Goal: Task Accomplishment & Management: Complete application form

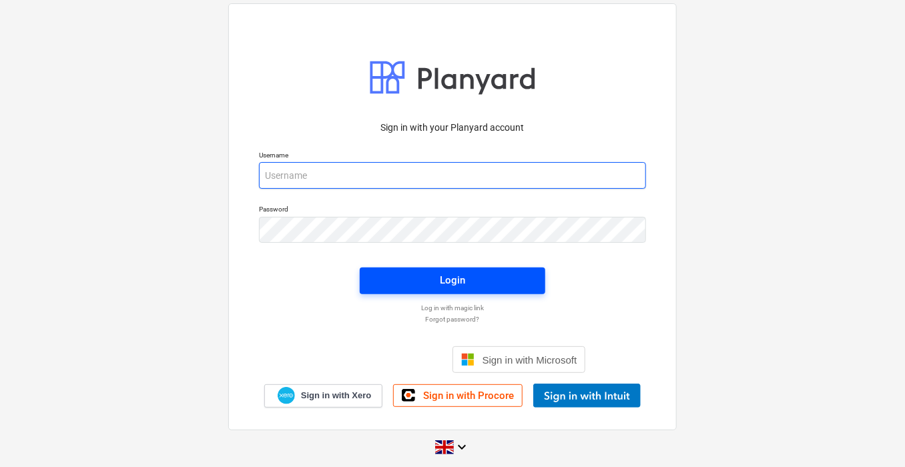
type input "[PERSON_NAME][EMAIL_ADDRESS][PERSON_NAME][DOMAIN_NAME]"
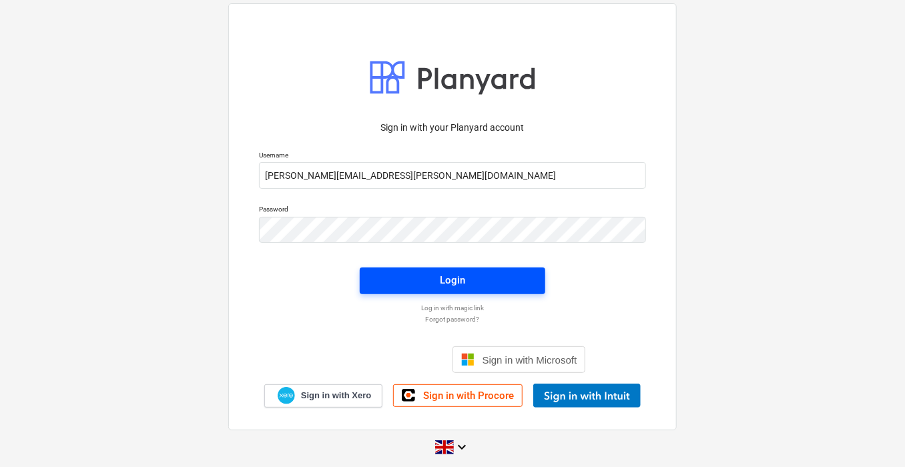
click at [417, 286] on span "Login" at bounding box center [453, 280] width 154 height 17
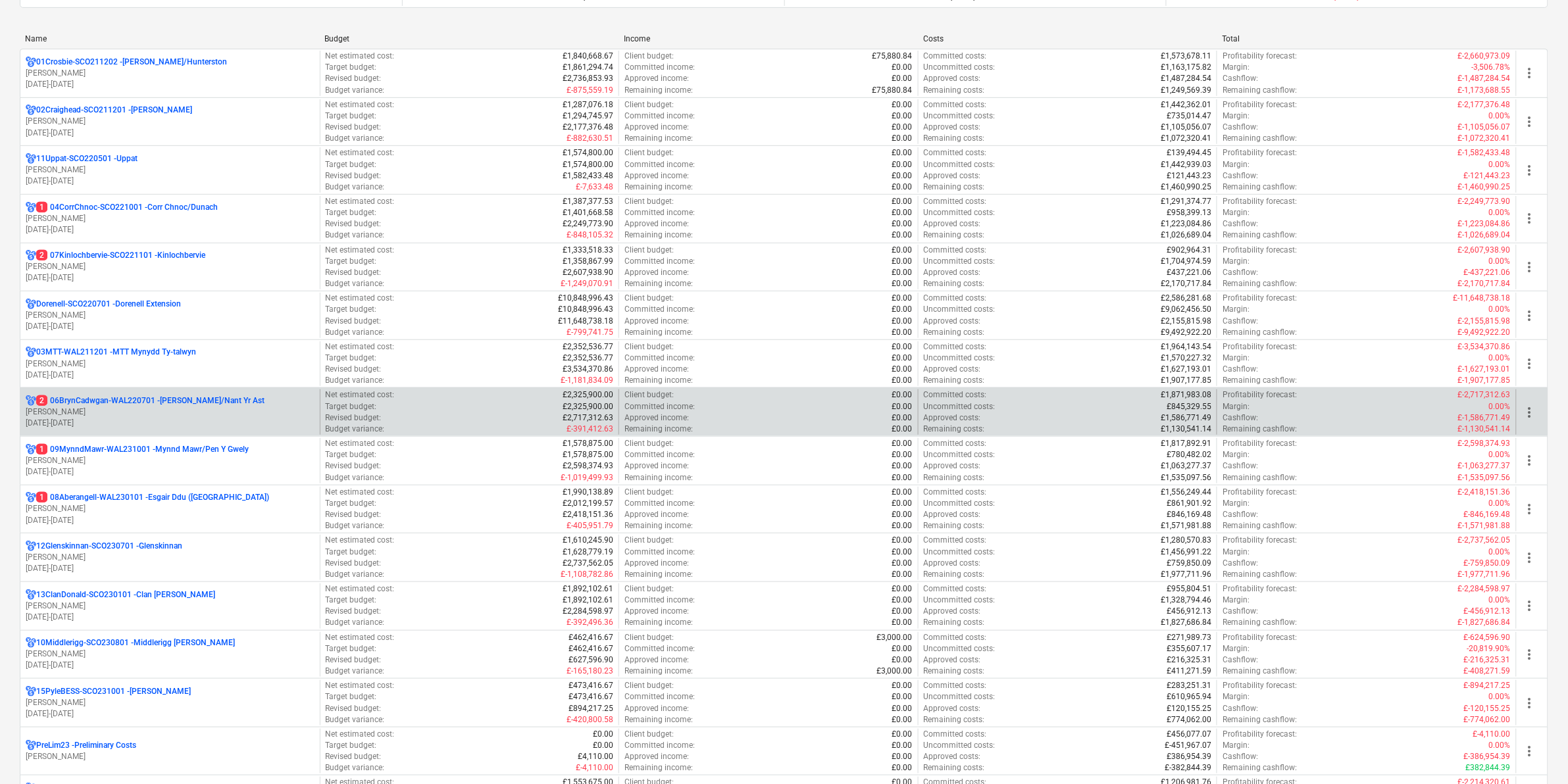
scroll to position [246, 0]
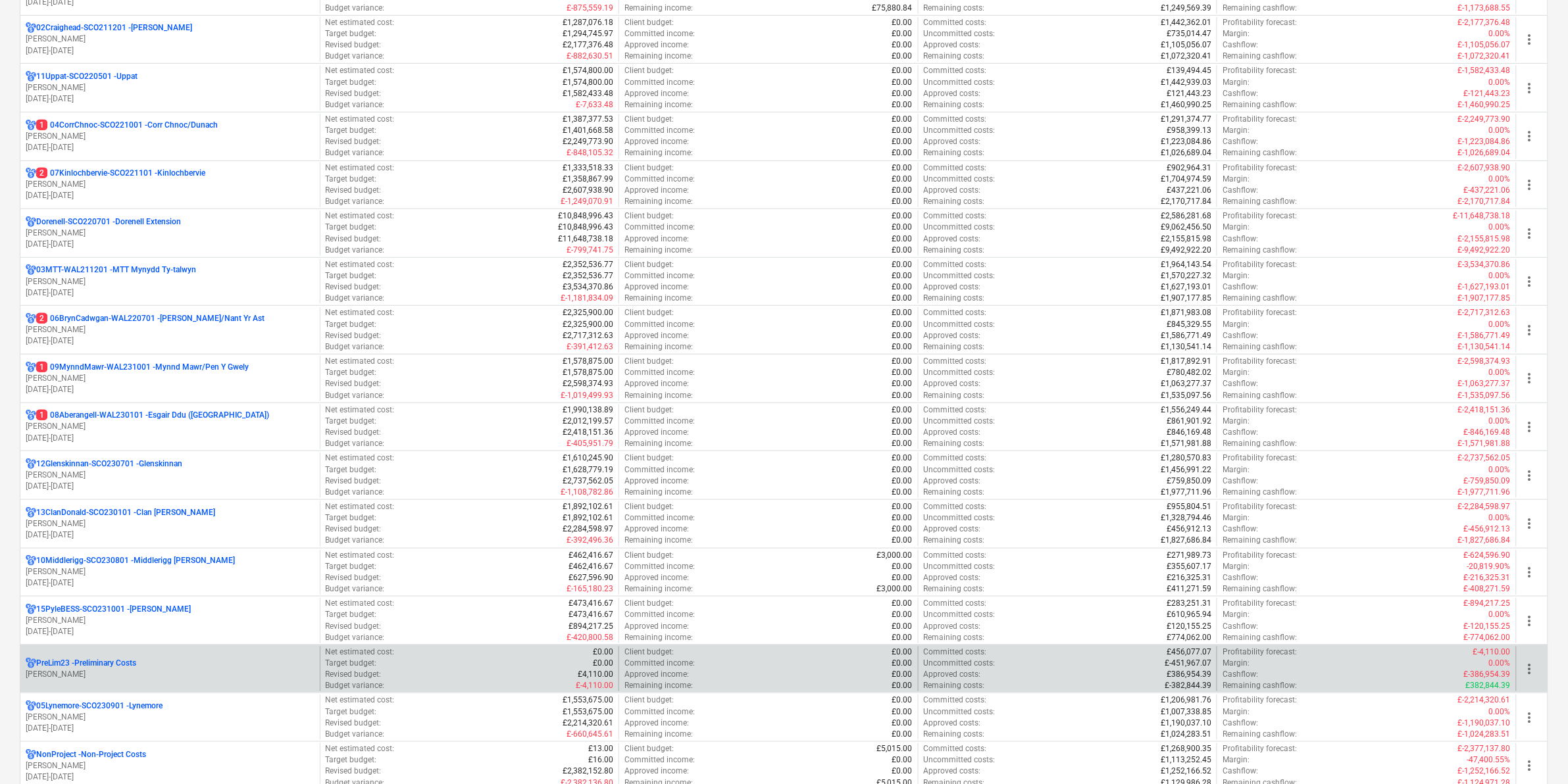
click at [129, 460] on p "PreLim23 - Preliminary Costs" at bounding box center [86, 663] width 100 height 11
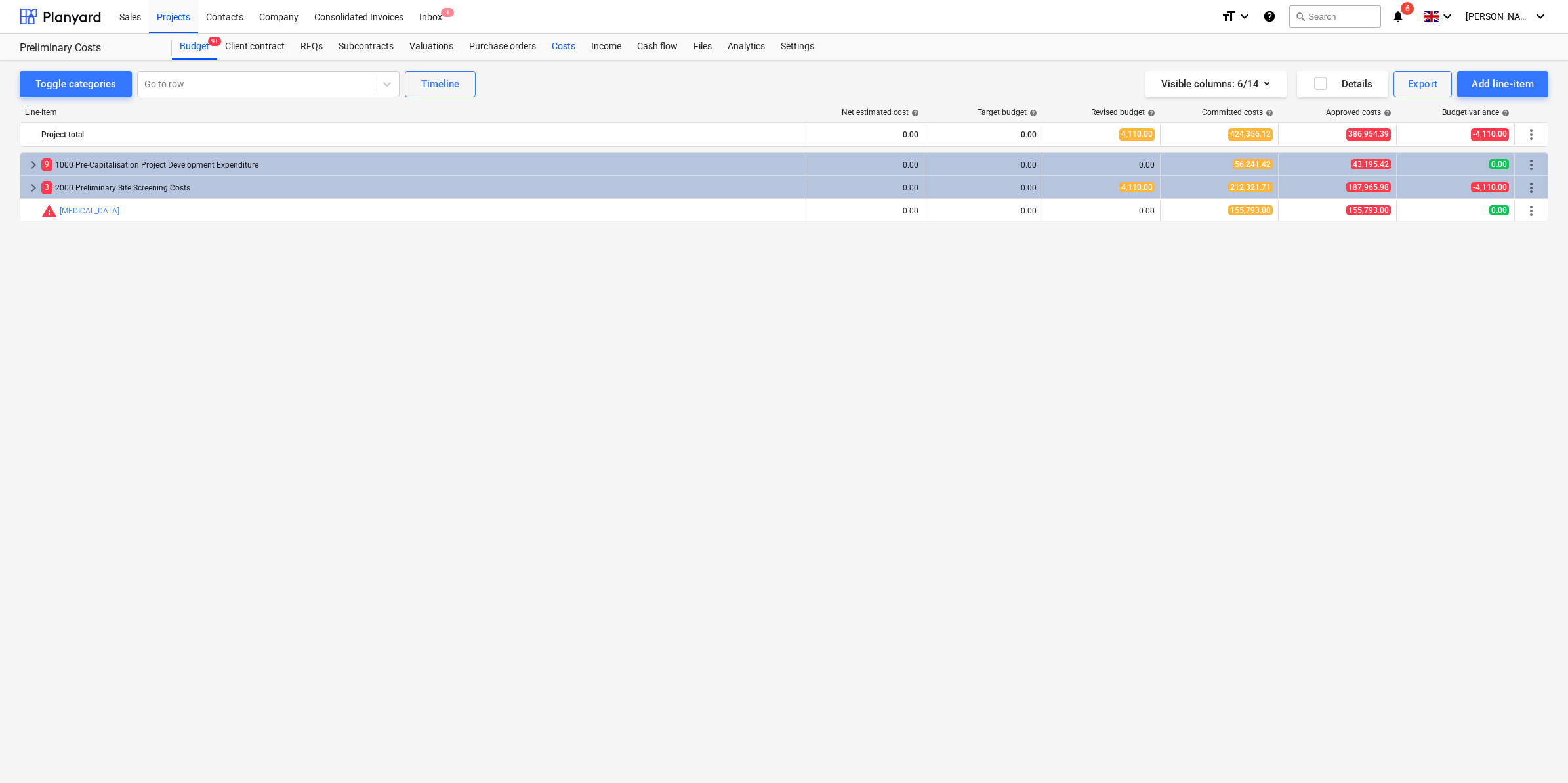
click at [569, 48] on div "Costs" at bounding box center [563, 46] width 39 height 27
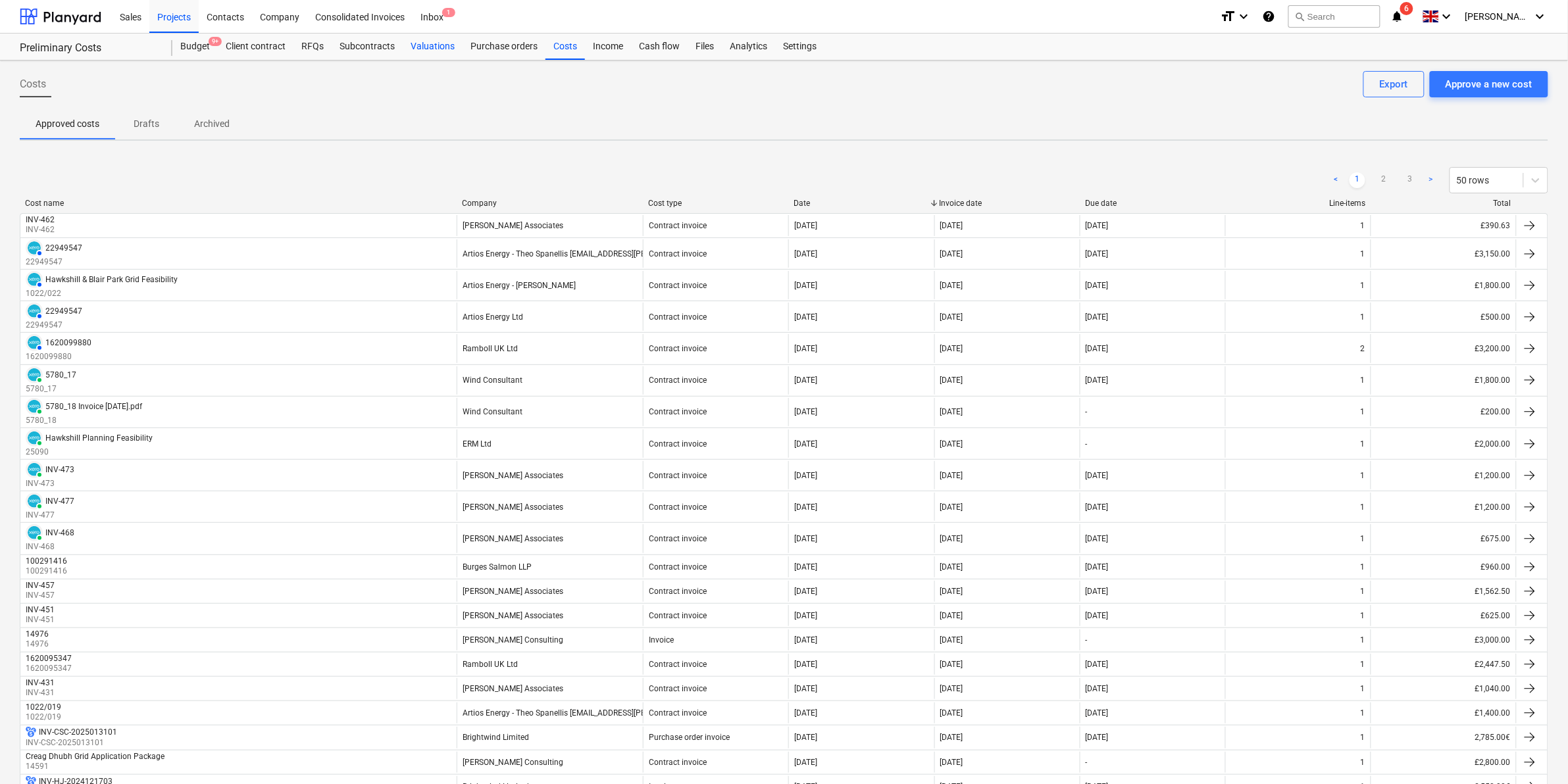
click at [433, 47] on div "Valuations" at bounding box center [433, 46] width 60 height 27
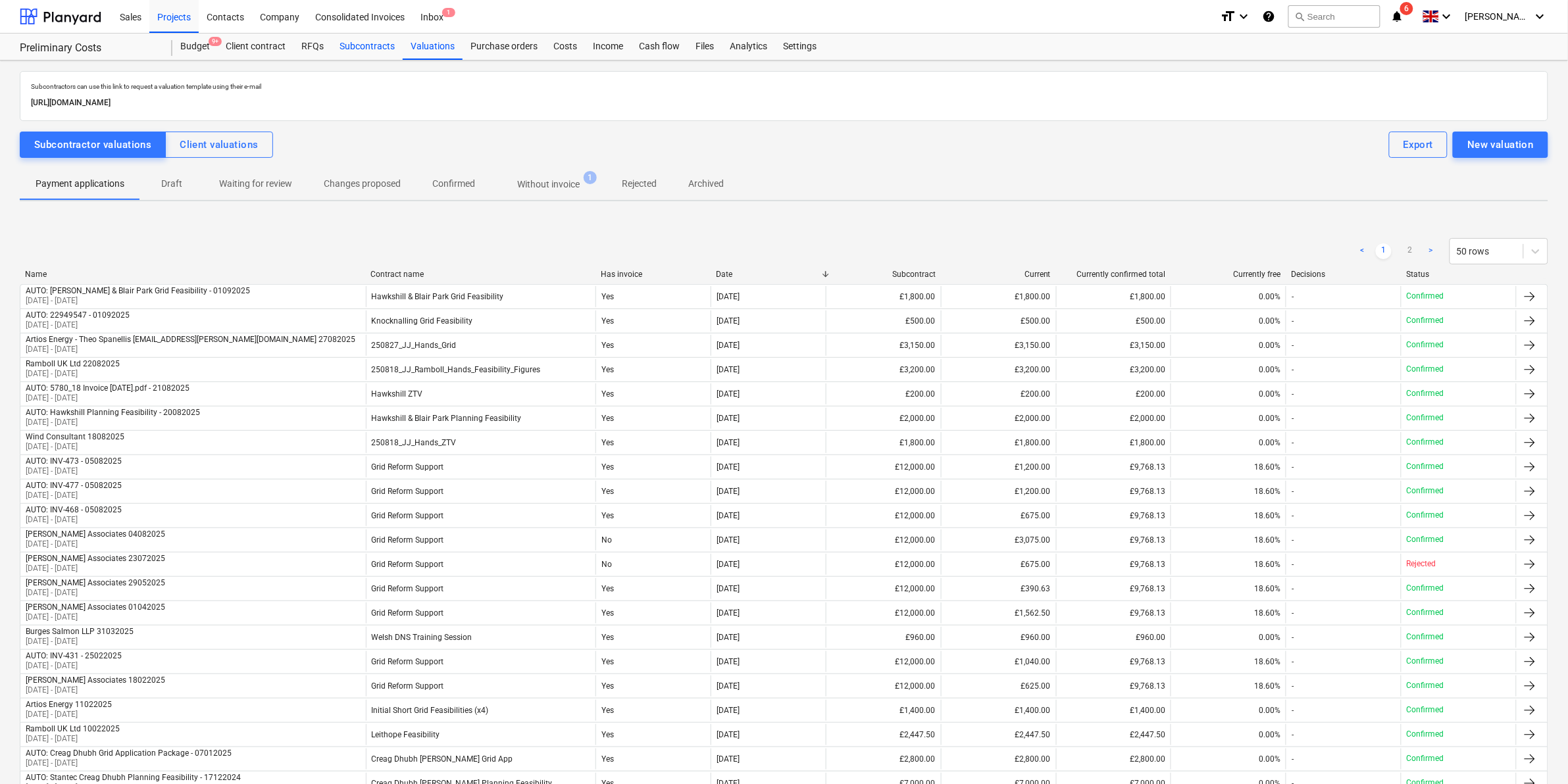
click at [370, 44] on div "Subcontracts" at bounding box center [367, 46] width 71 height 27
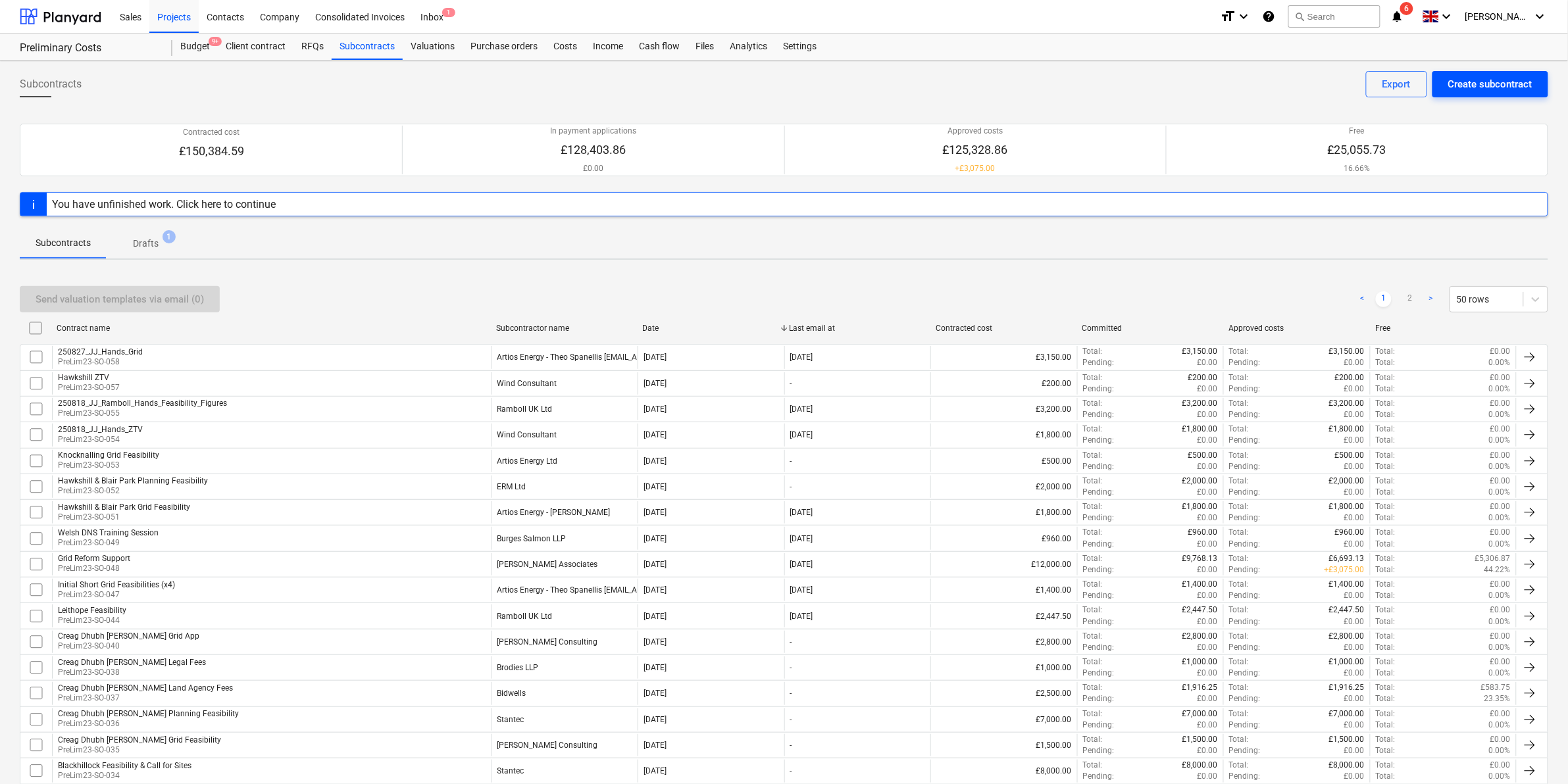
click at [896, 86] on div "Create subcontract" at bounding box center [1489, 84] width 84 height 17
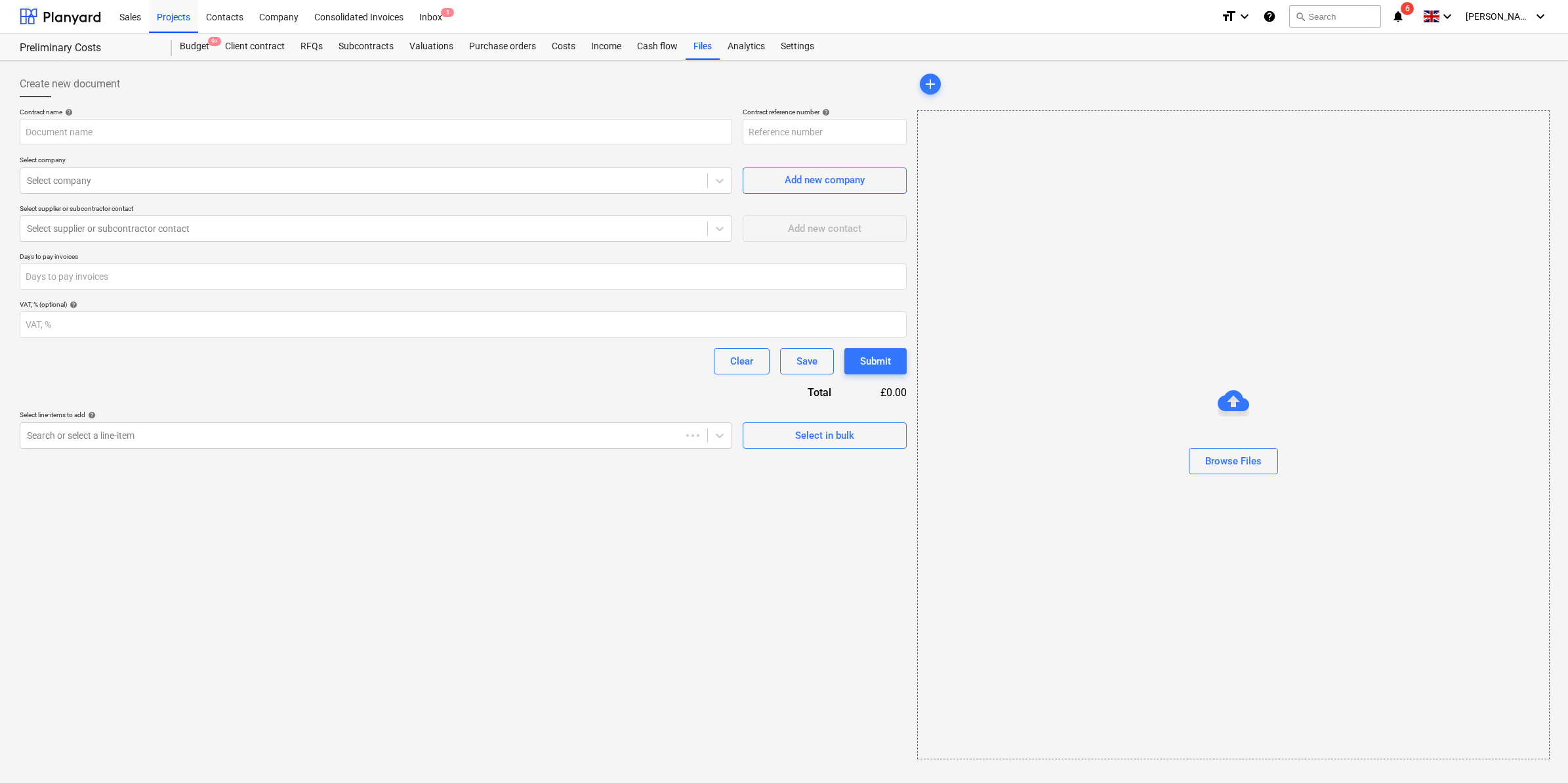
type input "PreLim23-SO-059"
click at [436, 132] on input "text" at bounding box center [376, 132] width 713 height 27
click at [894, 454] on div "Browse Files" at bounding box center [1233, 460] width 56 height 17
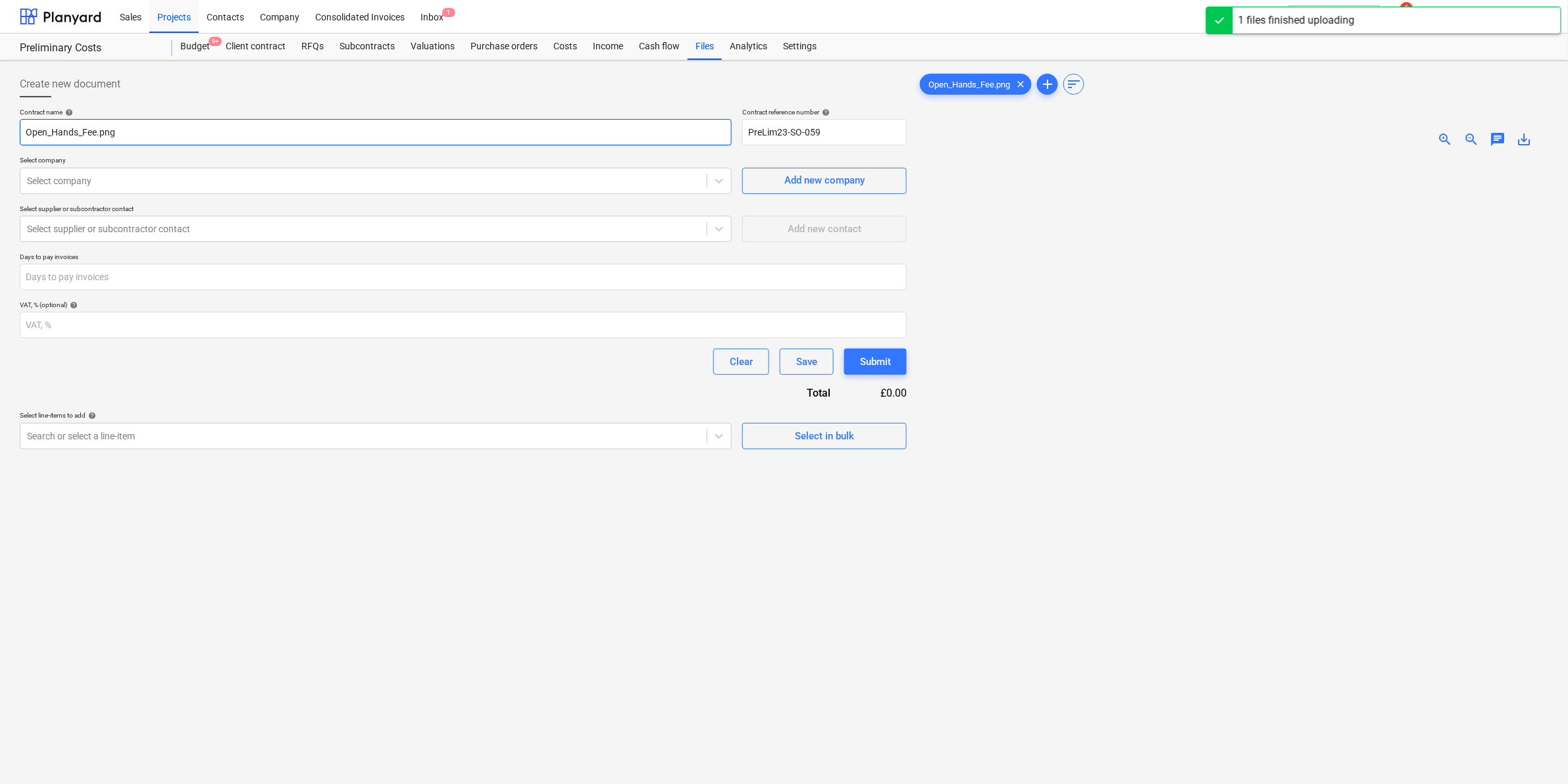
click at [304, 139] on input "Open_Hands_Fee.png" at bounding box center [375, 132] width 712 height 27
drag, startPoint x: 304, startPoint y: 139, endPoint x: -145, endPoint y: 136, distance: 449.0
click at [0, 136] on html "Sales Projects Contacts Company Consolidated Invoices Inbox 1 format_size keybo…" at bounding box center [784, 392] width 1568 height 784
type input "LVIA_Review_Hands_Portfolio"
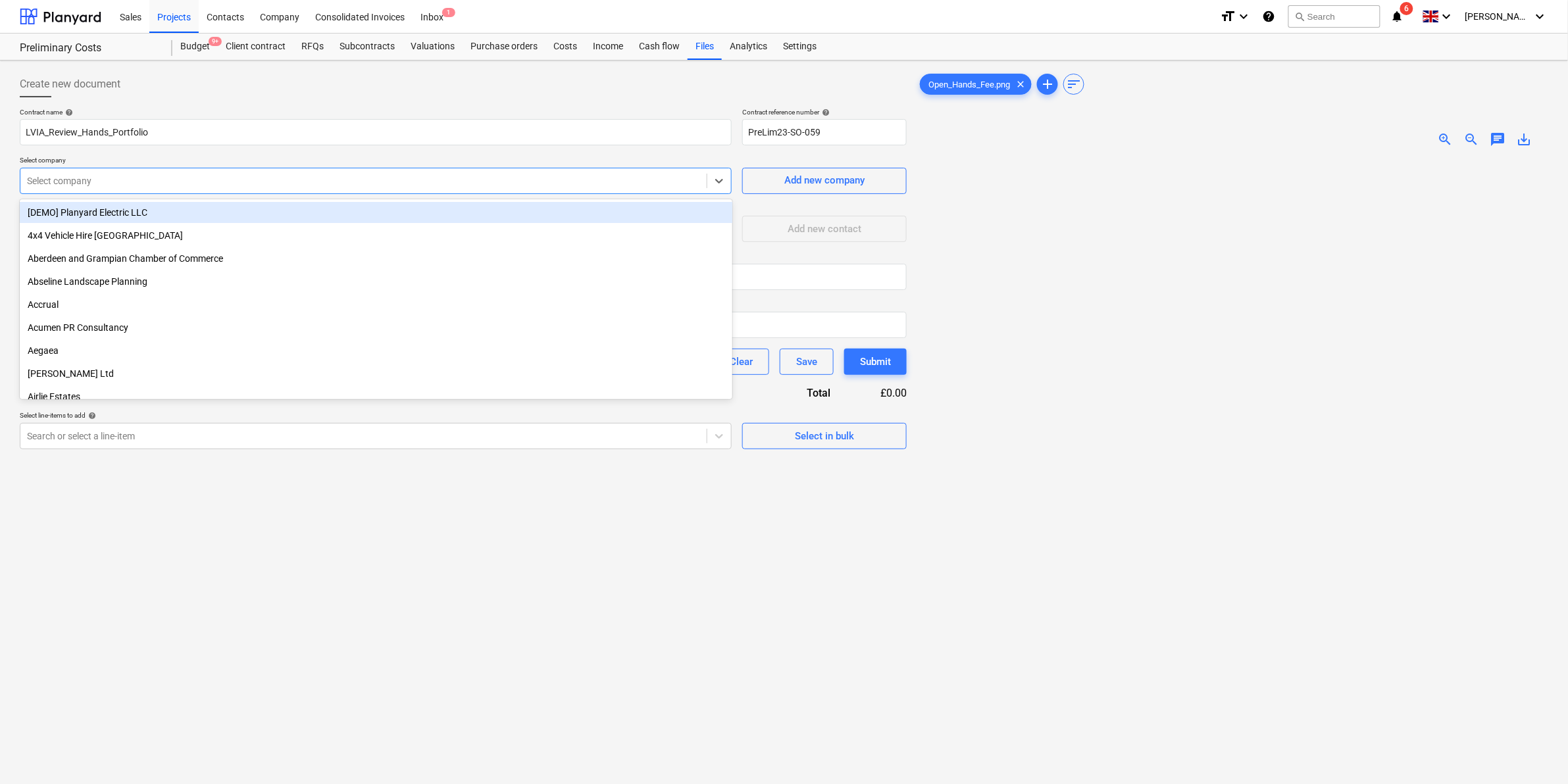
click at [254, 175] on div at bounding box center [363, 180] width 673 height 13
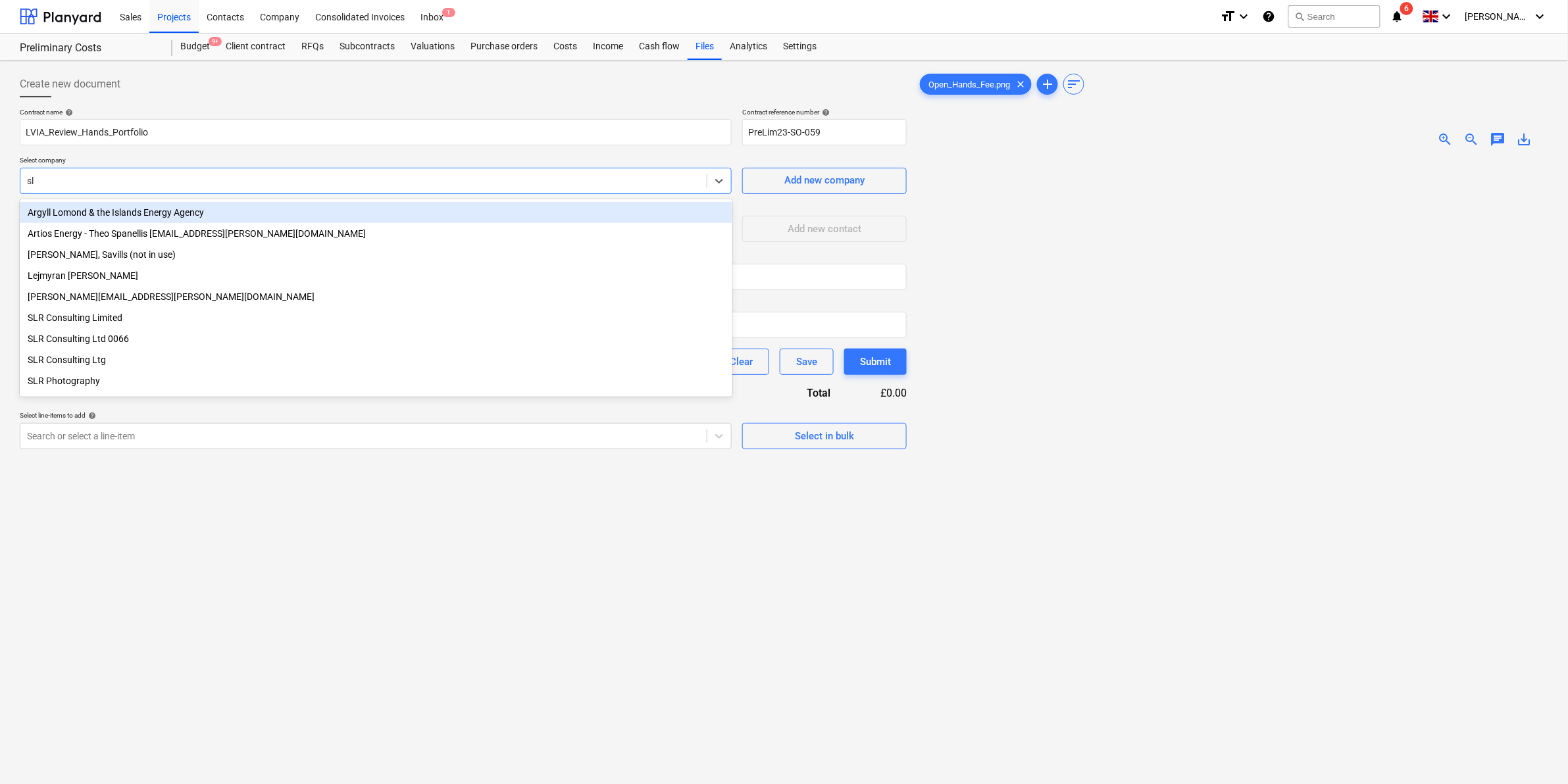
type input "slr"
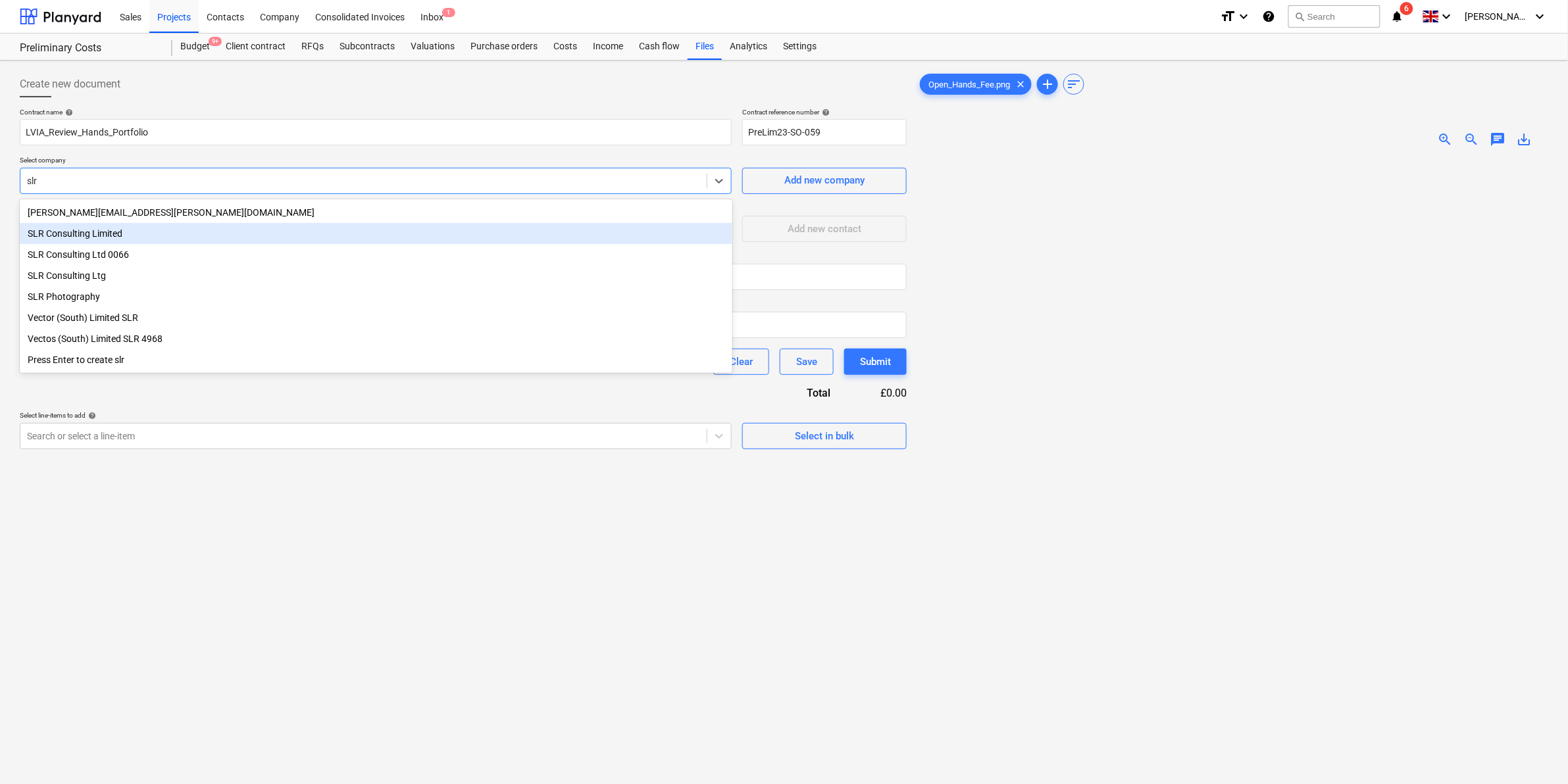
click at [118, 243] on div "SLR Consulting Limited" at bounding box center [375, 232] width 713 height 21
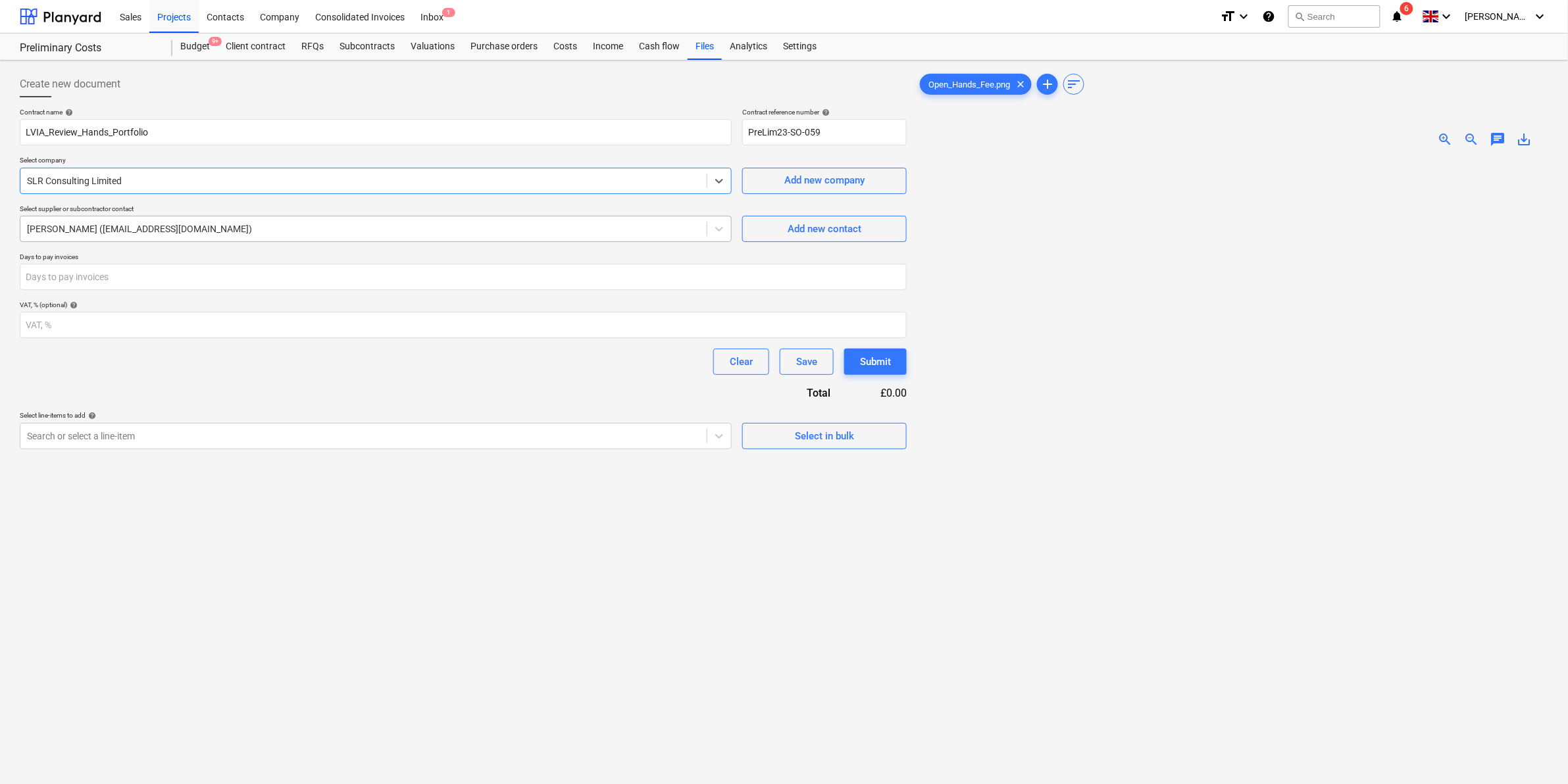
click at [288, 230] on div at bounding box center [363, 229] width 673 height 13
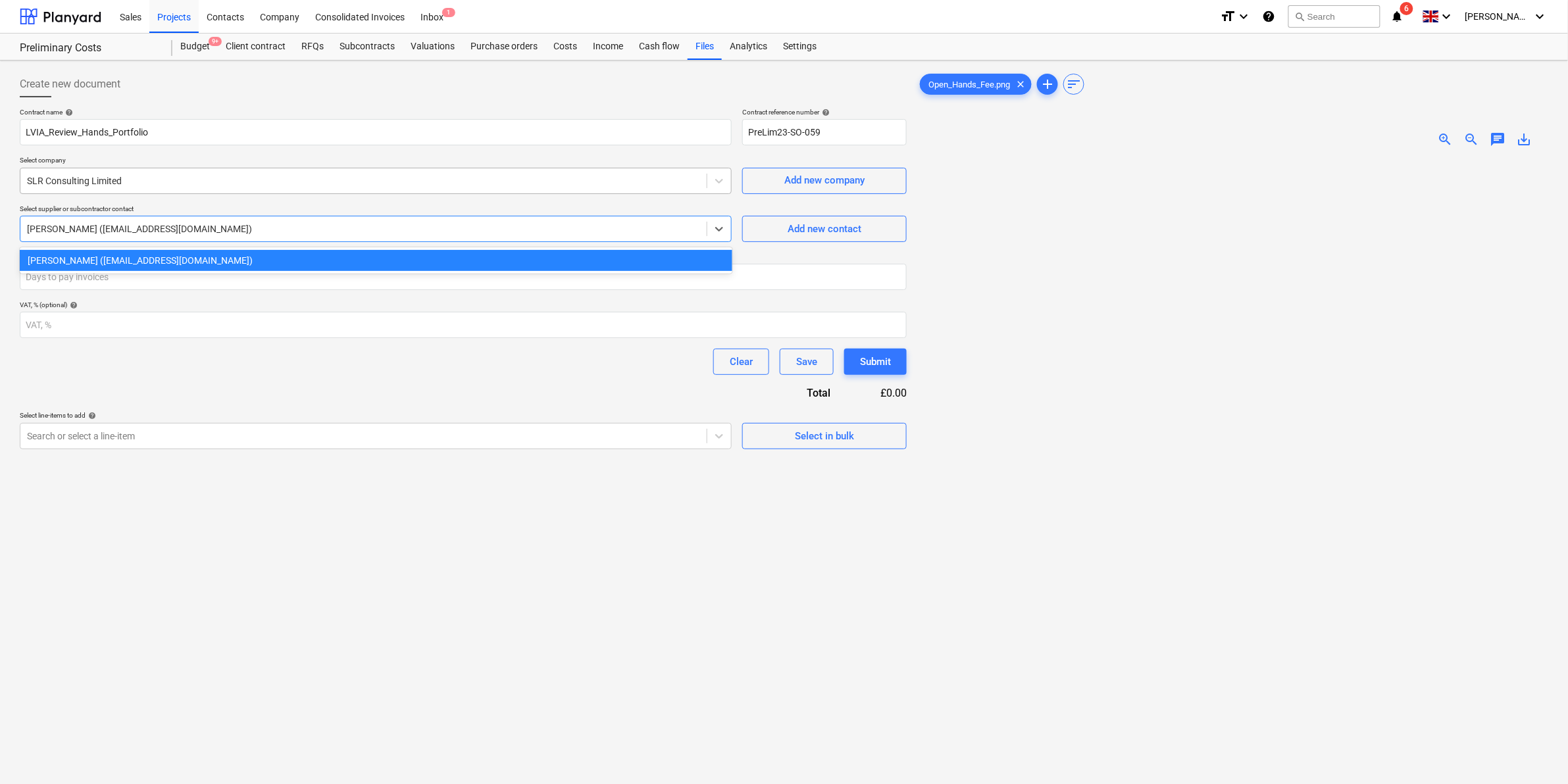
click at [248, 171] on div "SLR Consulting Limited" at bounding box center [364, 180] width 686 height 19
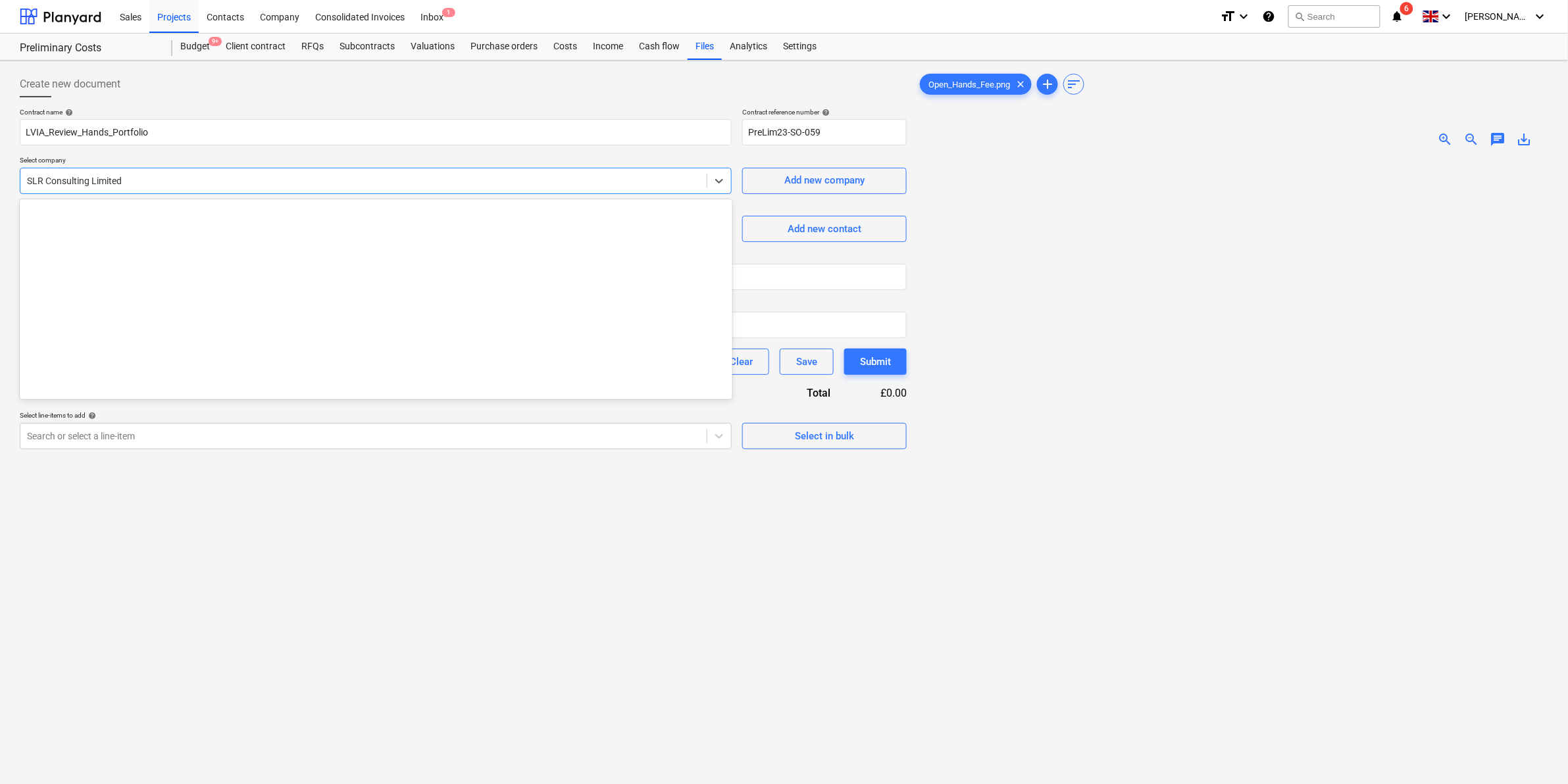
scroll to position [11000, 0]
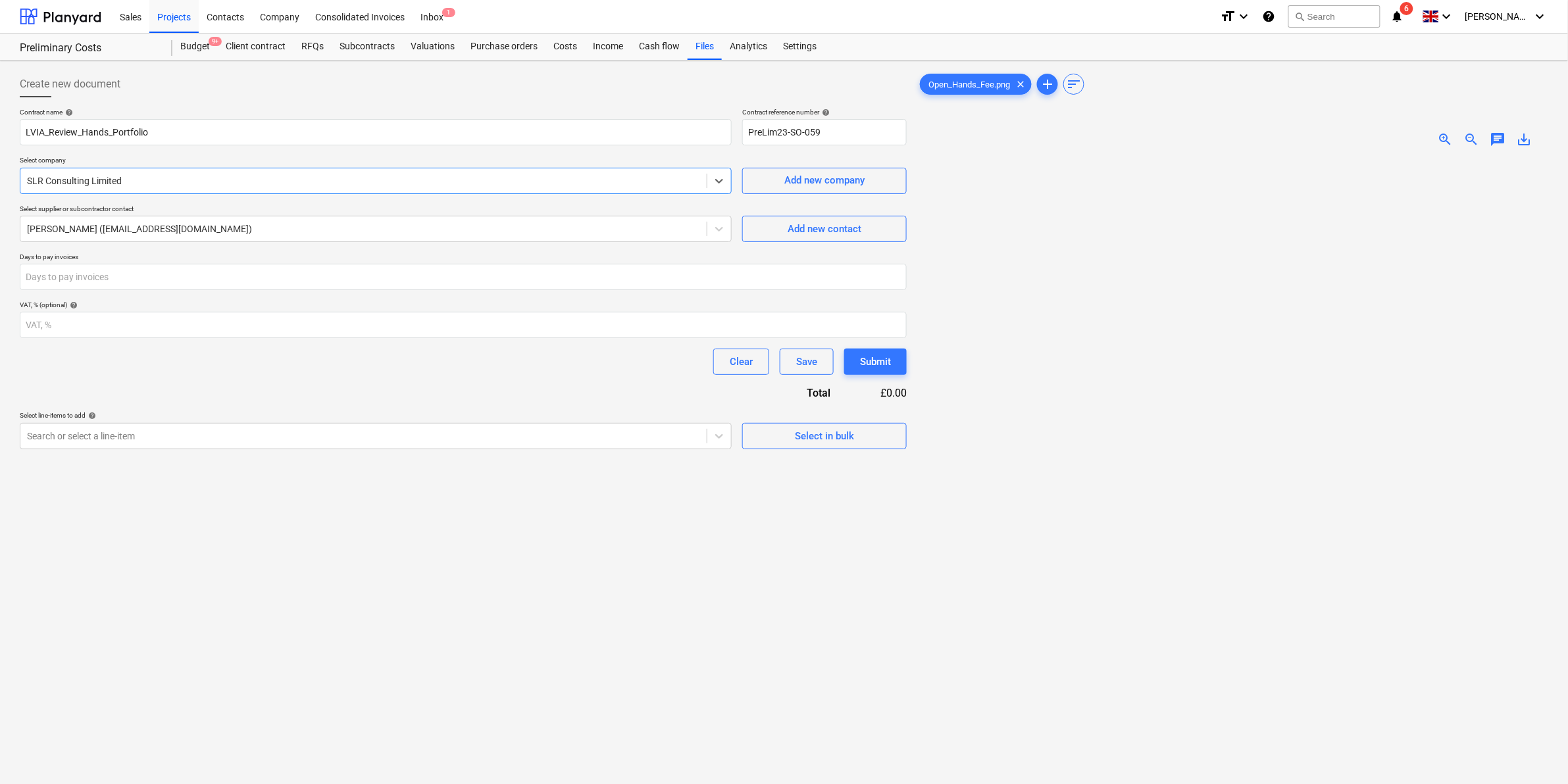
drag, startPoint x: 246, startPoint y: 182, endPoint x: -74, endPoint y: 188, distance: 320.1
click at [0, 188] on html "Sales Projects Contacts Company Consolidated Invoices Inbox 1 format_size keybo…" at bounding box center [784, 392] width 1568 height 784
click at [174, 225] on div at bounding box center [363, 229] width 673 height 13
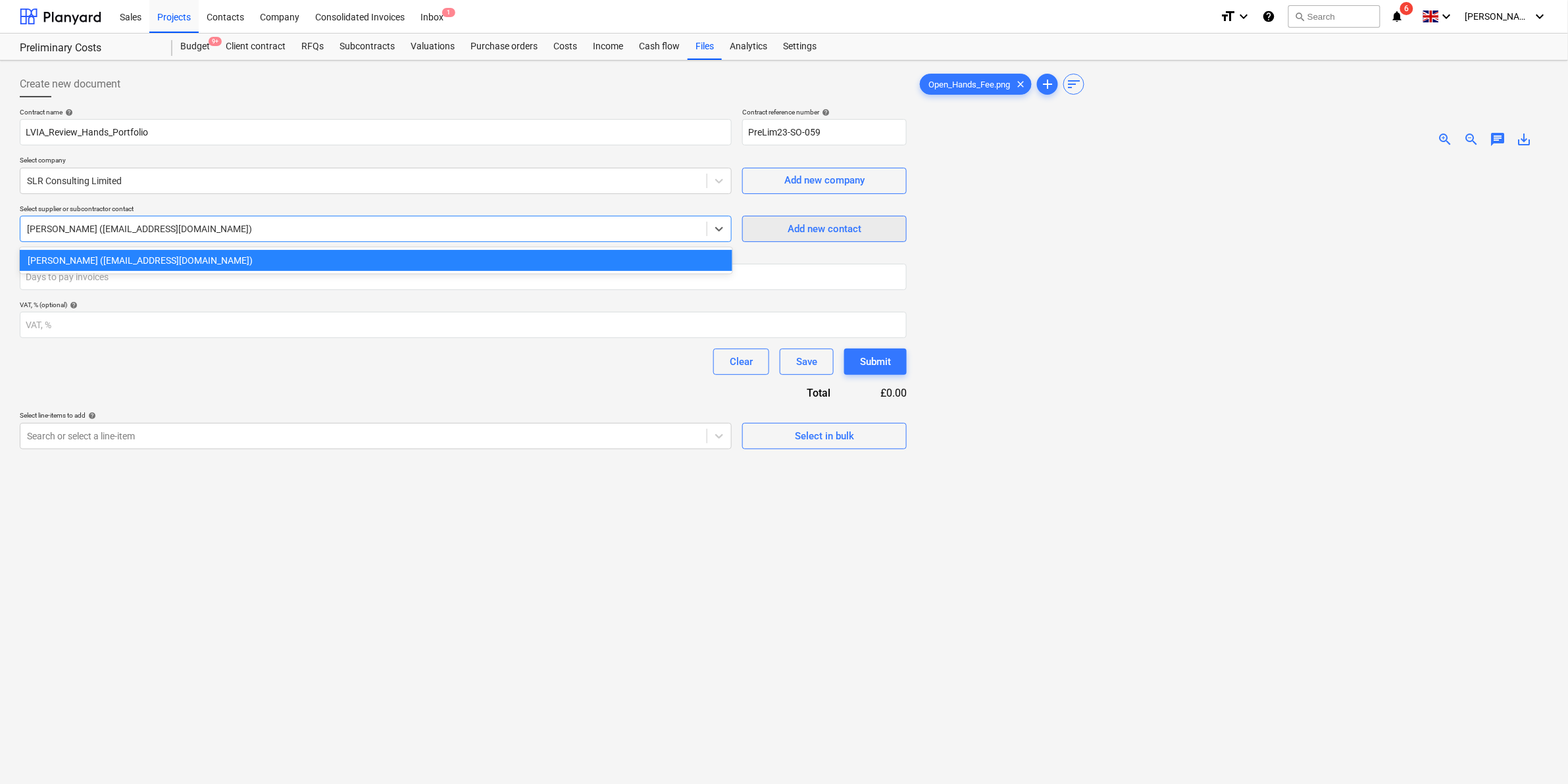
click at [784, 228] on span "Add new contact" at bounding box center [825, 229] width 132 height 17
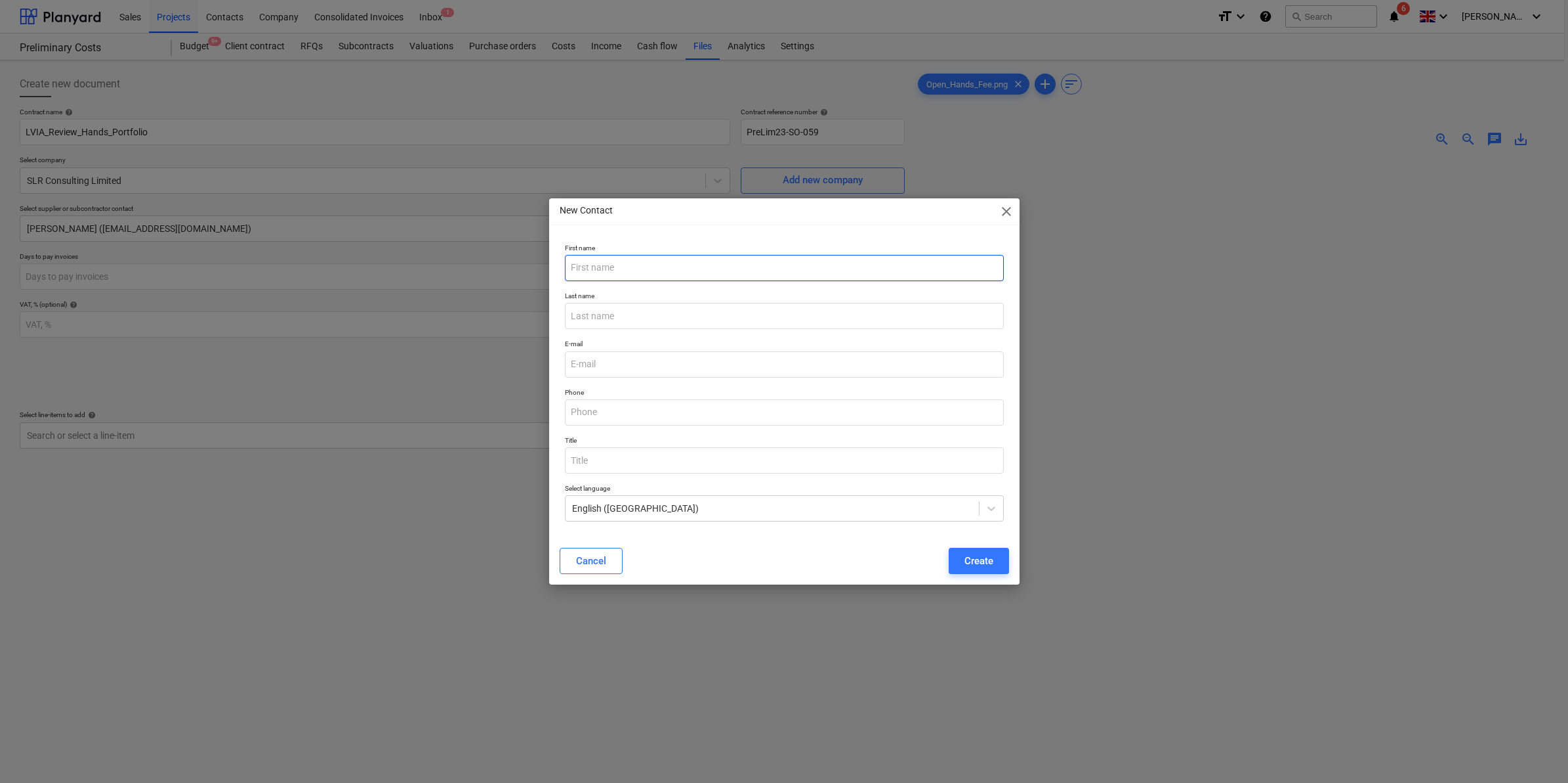
click at [674, 268] on input "text" at bounding box center [784, 268] width 439 height 27
click at [594, 459] on div "Cancel" at bounding box center [591, 560] width 30 height 17
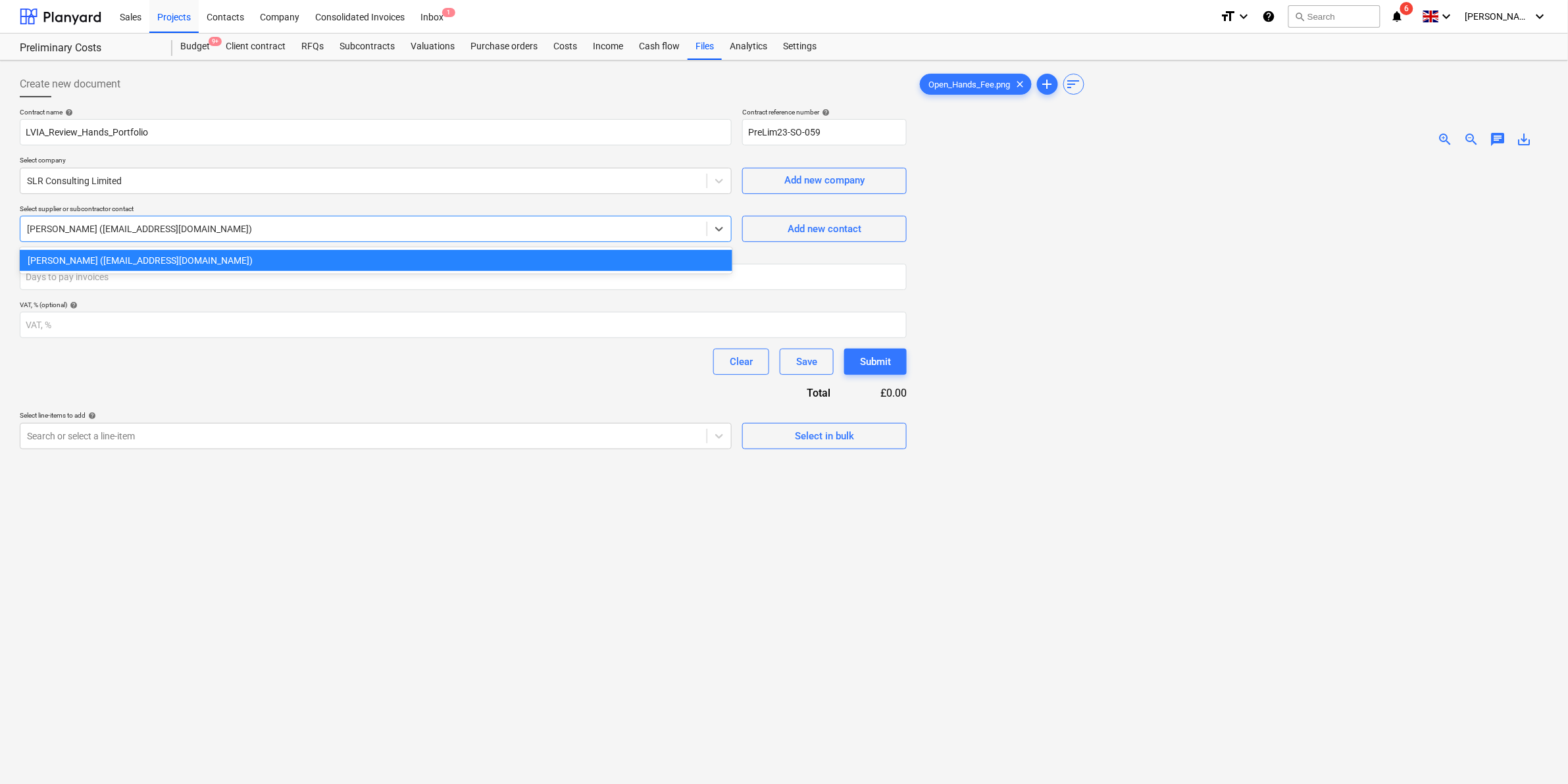
click at [324, 225] on div at bounding box center [363, 229] width 673 height 13
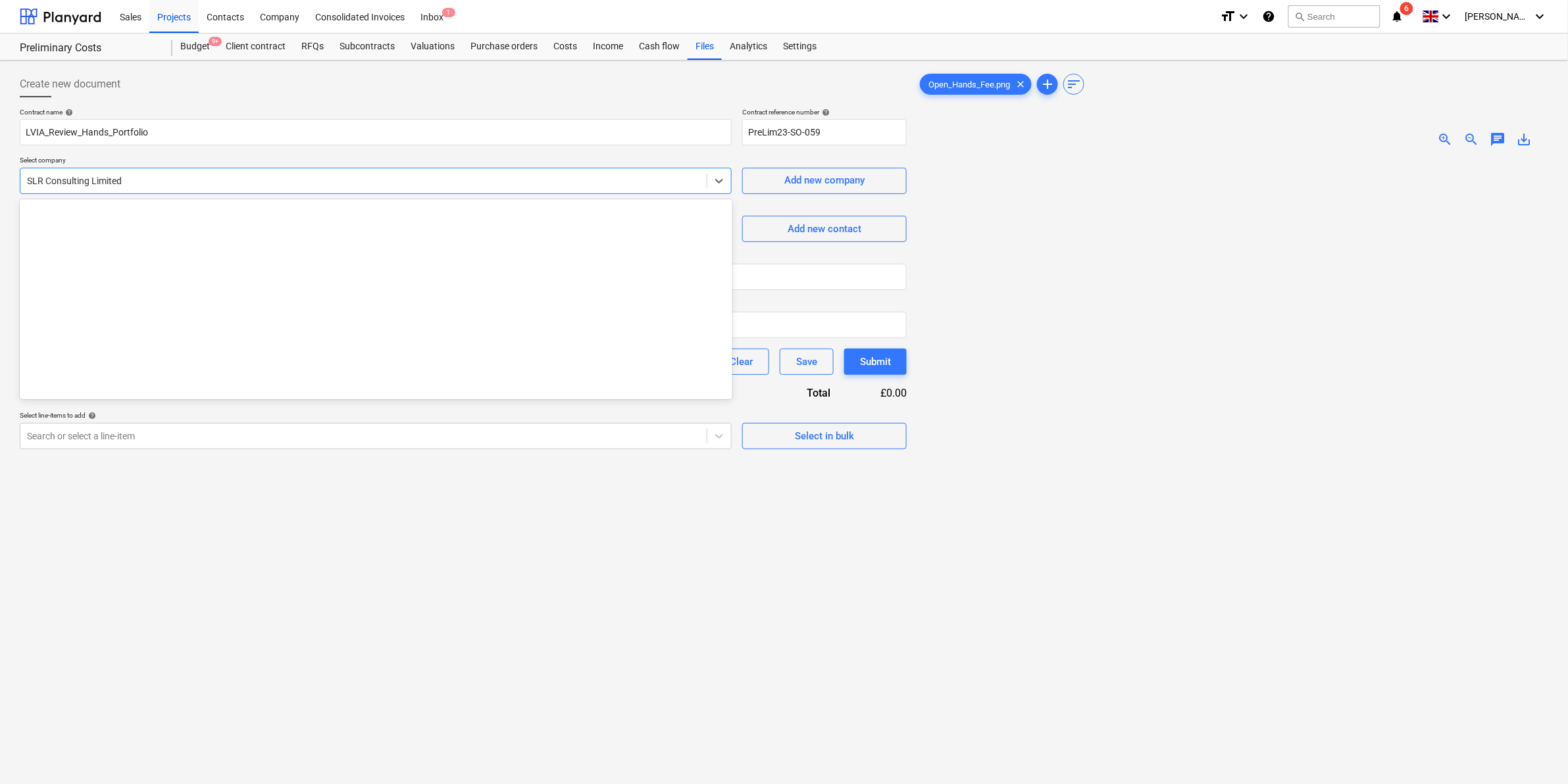
click at [302, 167] on div "SLR Consulting Limited" at bounding box center [375, 180] width 712 height 27
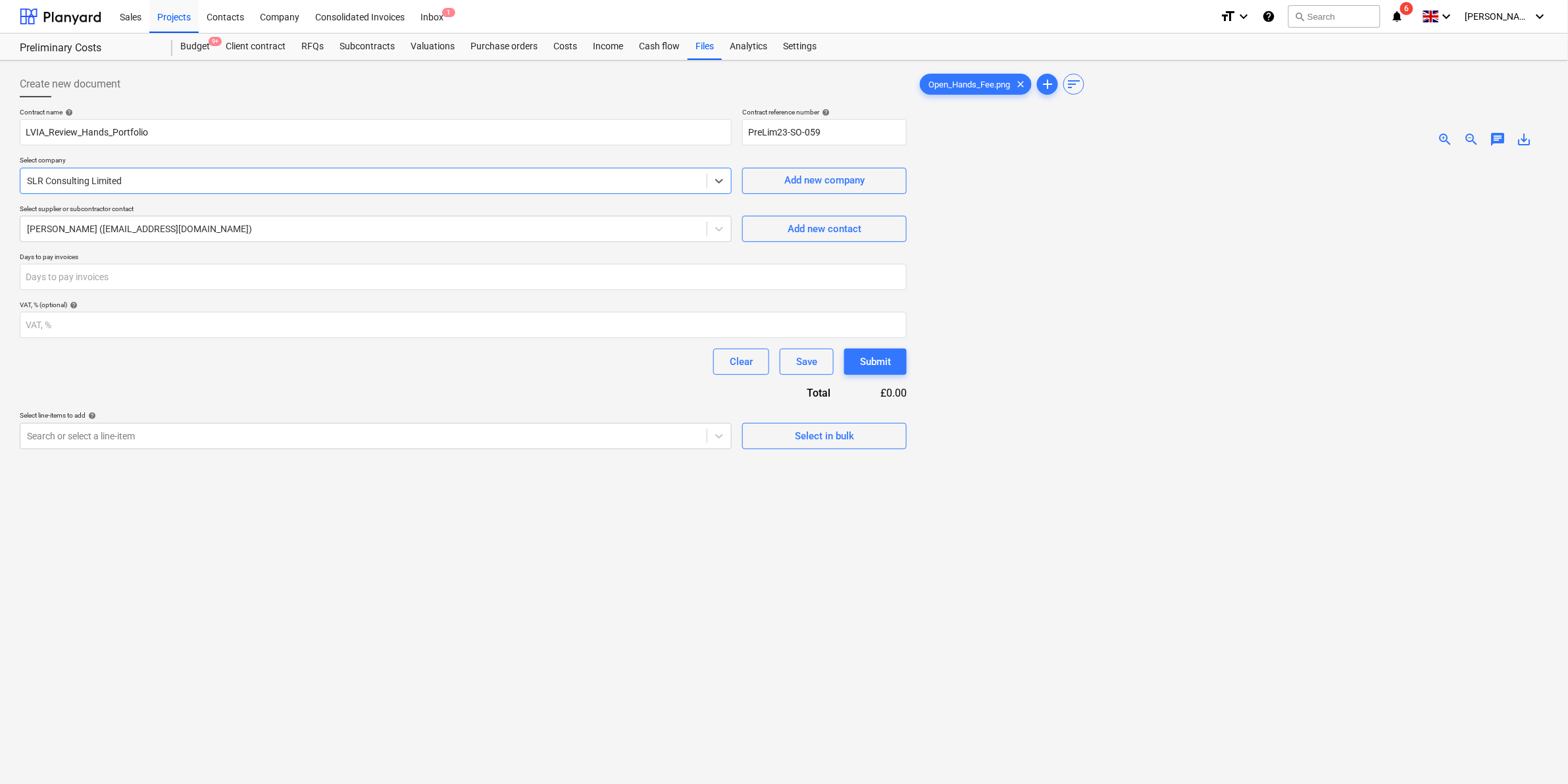
drag, startPoint x: 300, startPoint y: 169, endPoint x: 105, endPoint y: 167, distance: 195.0
click at [105, 167] on div "SLR Consulting Limited" at bounding box center [375, 180] width 712 height 27
click at [134, 171] on div "SLR Consulting Limited" at bounding box center [364, 180] width 686 height 19
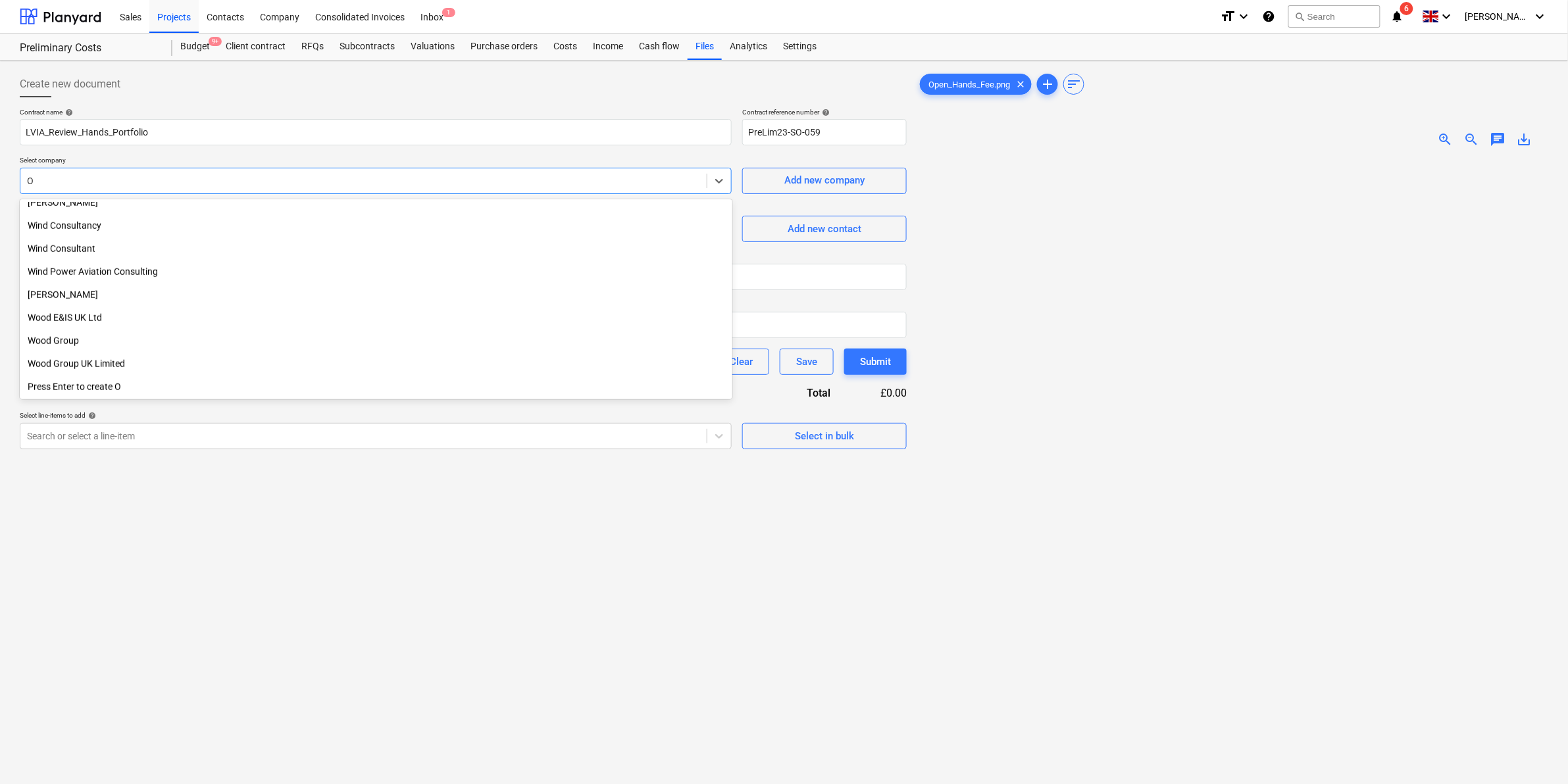
scroll to position [8916, 0]
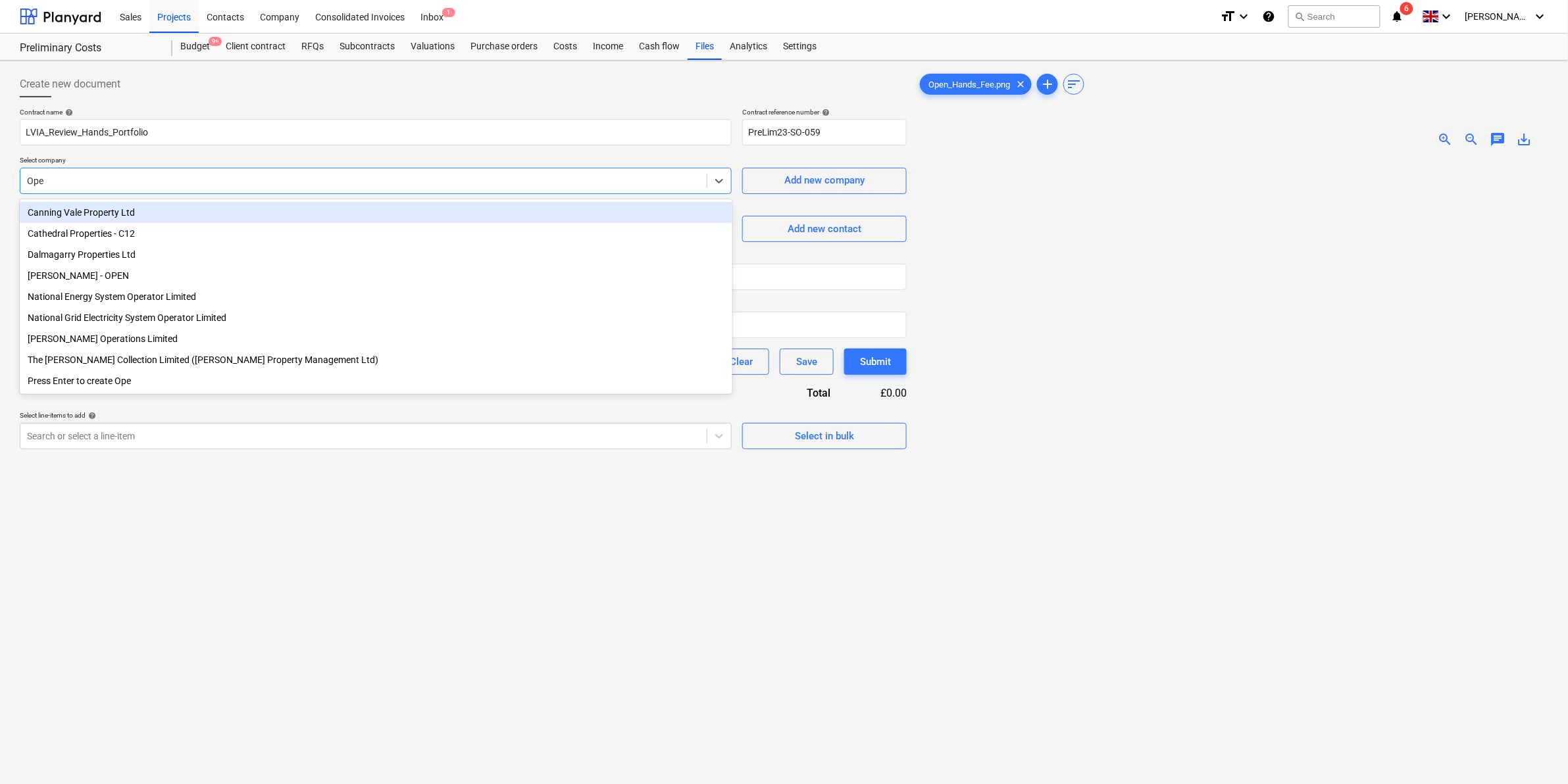
type input "Open"
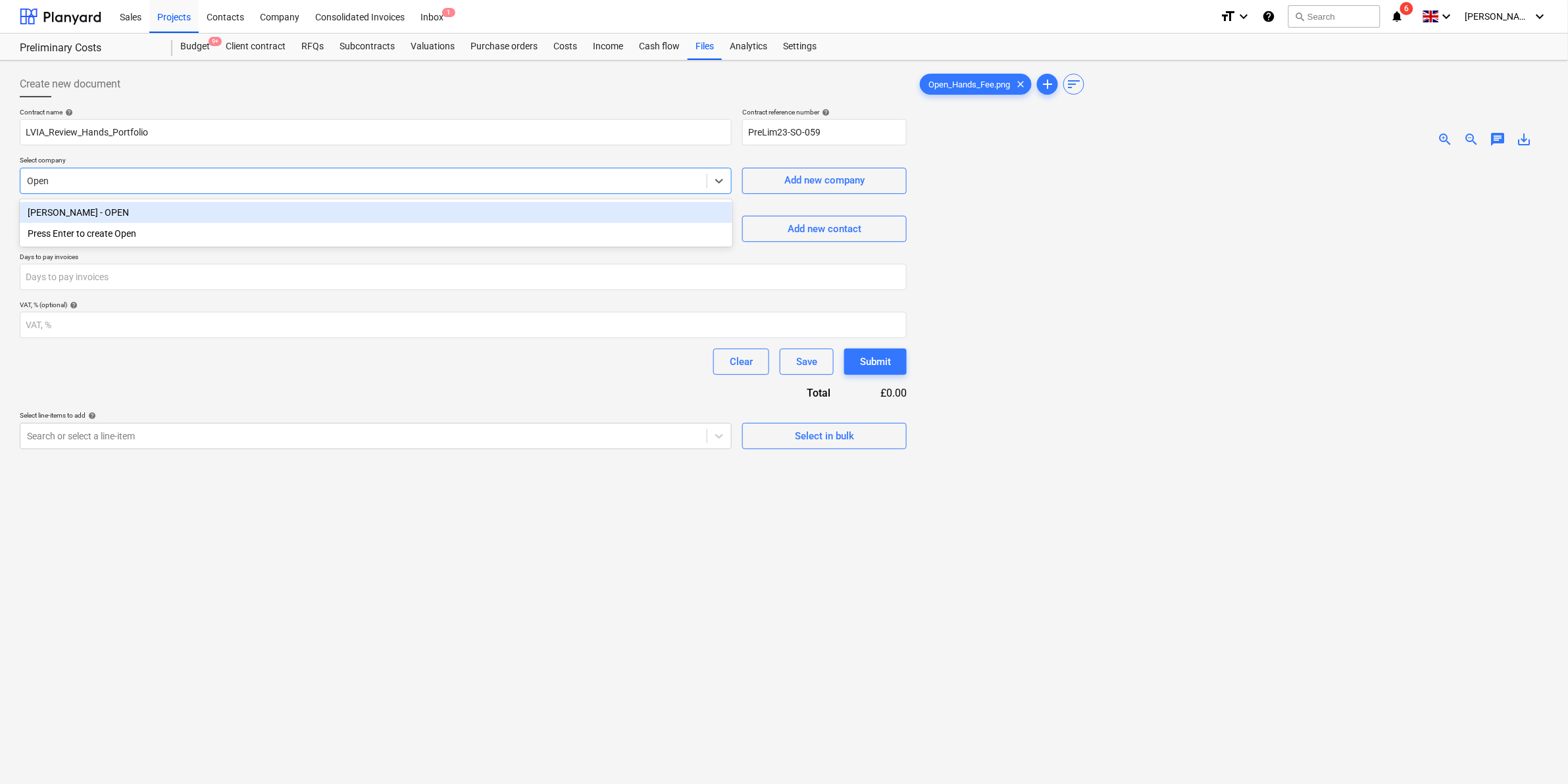
click at [174, 212] on div "[PERSON_NAME] - OPEN" at bounding box center [375, 212] width 713 height 21
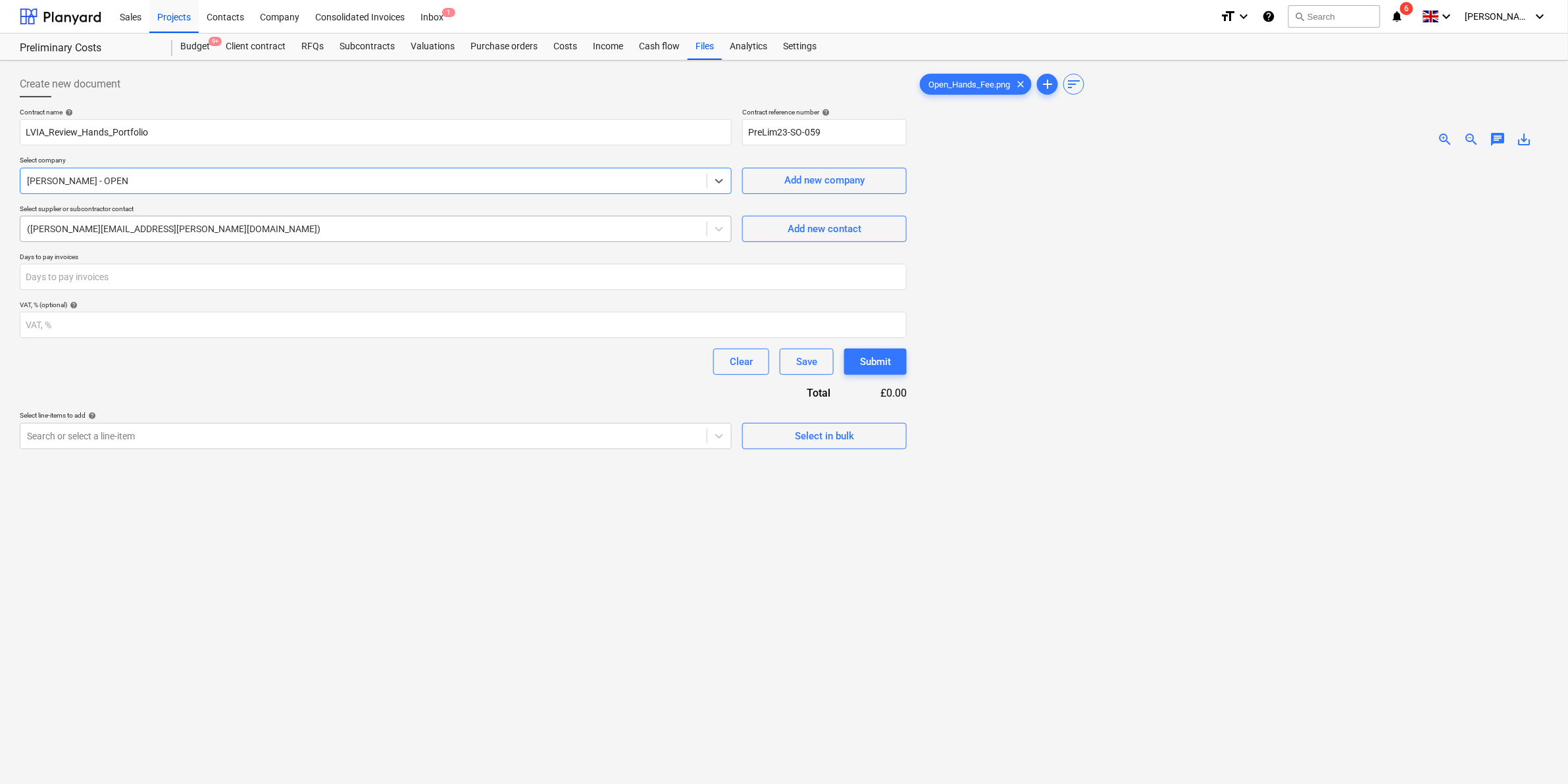
click at [174, 225] on div at bounding box center [363, 229] width 673 height 13
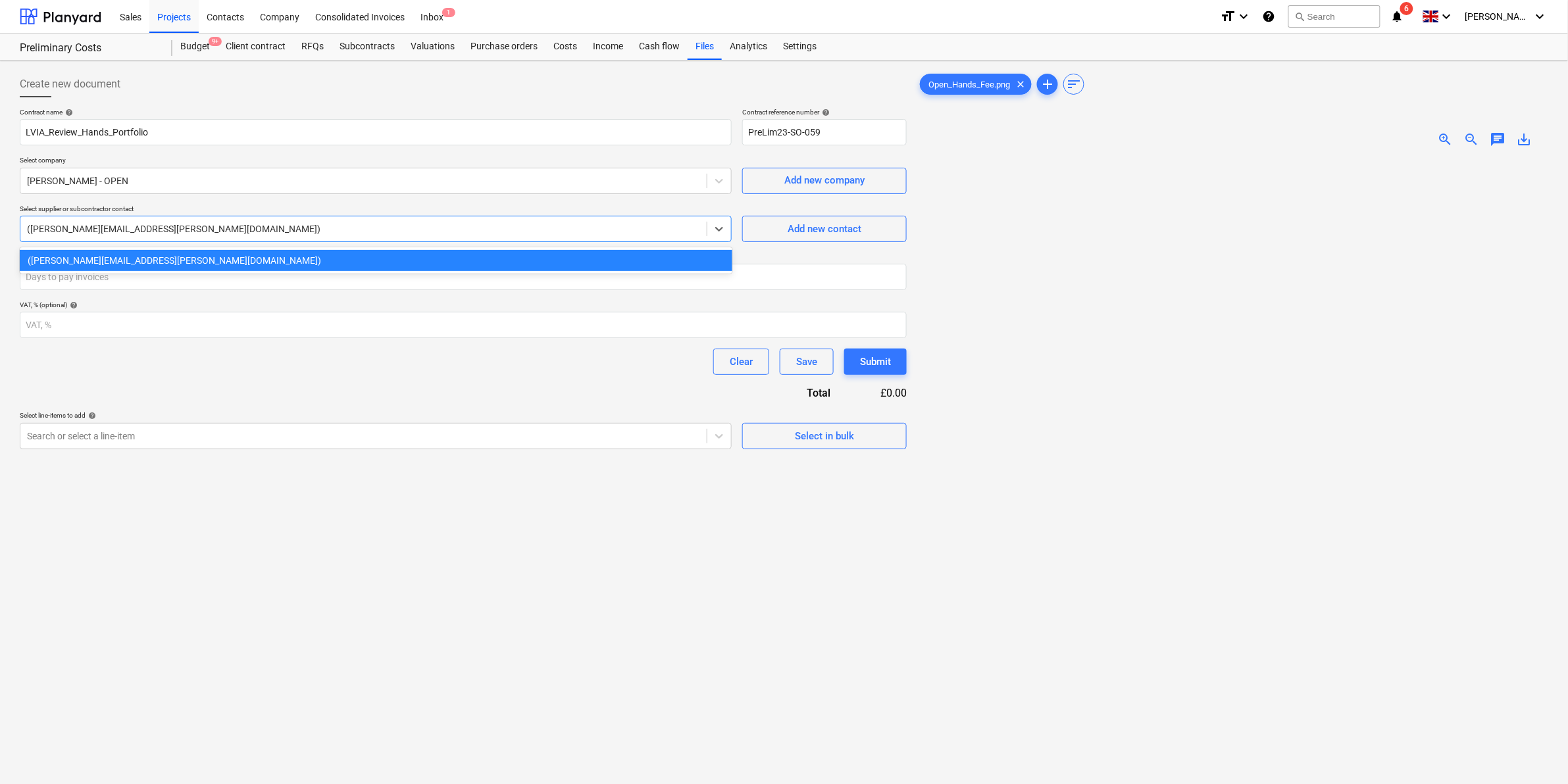
click at [174, 225] on div at bounding box center [363, 229] width 673 height 13
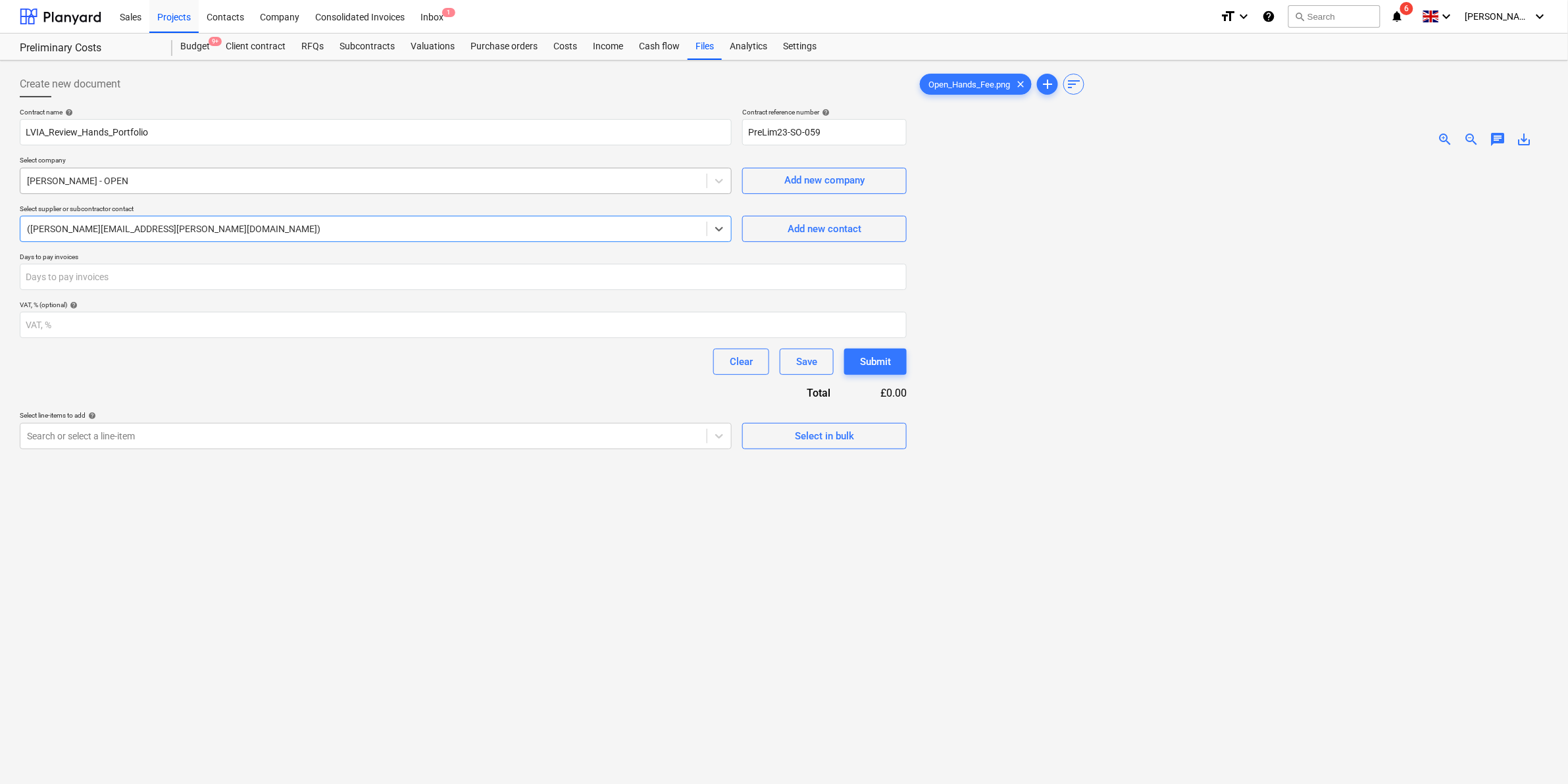
click at [172, 181] on div at bounding box center [363, 180] width 673 height 13
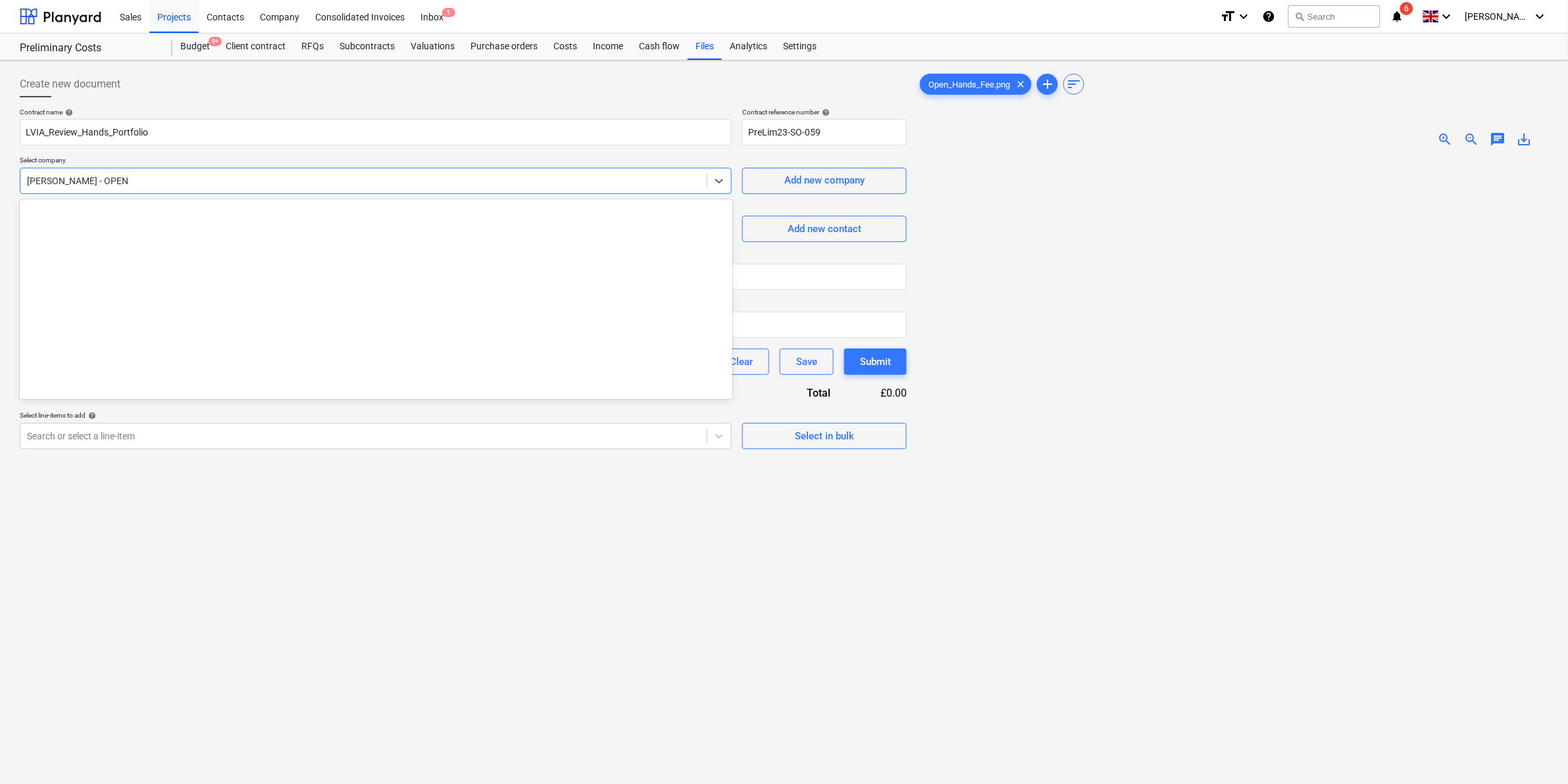
scroll to position [5638, 0]
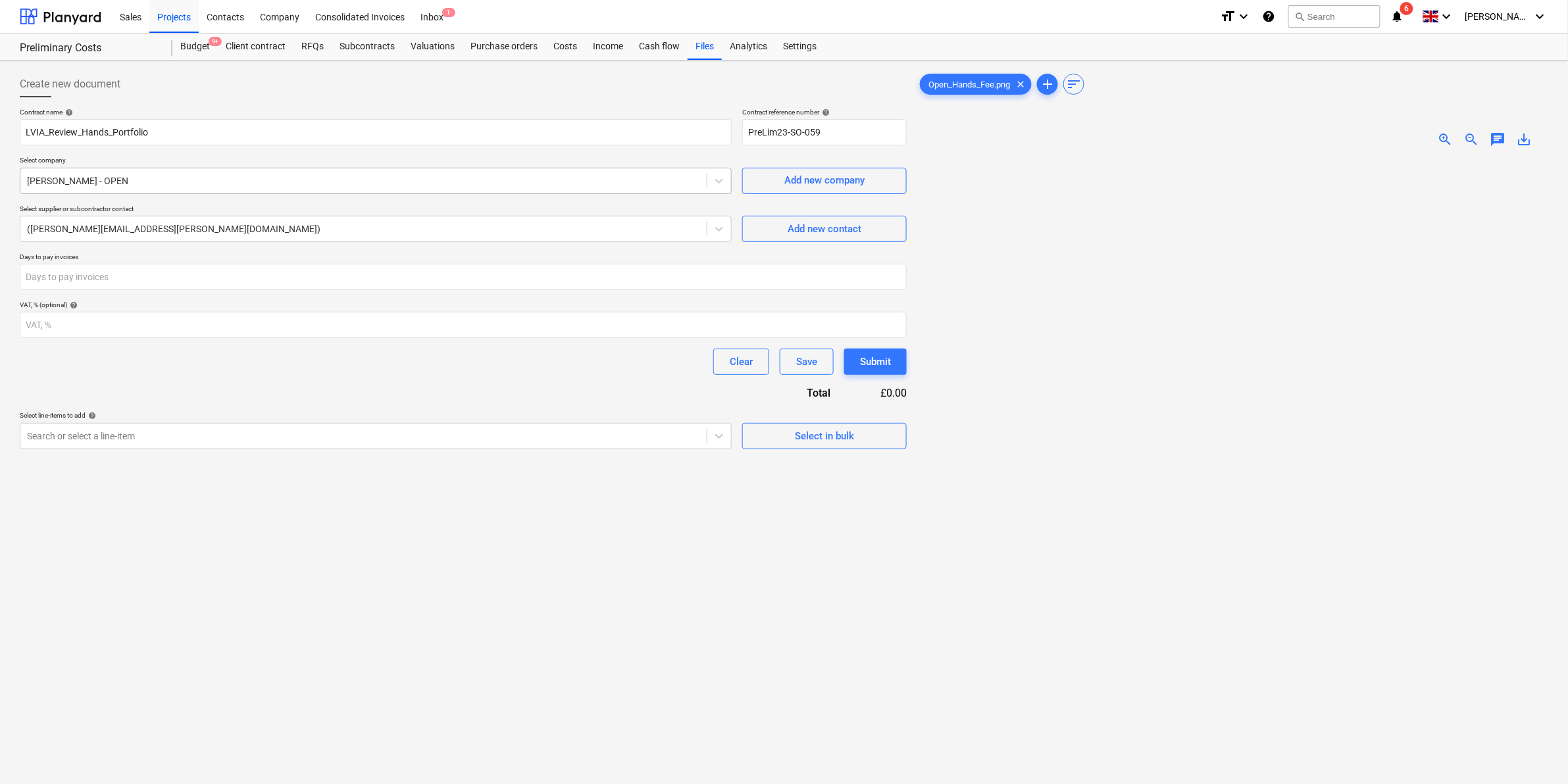
click at [254, 183] on div at bounding box center [363, 180] width 673 height 13
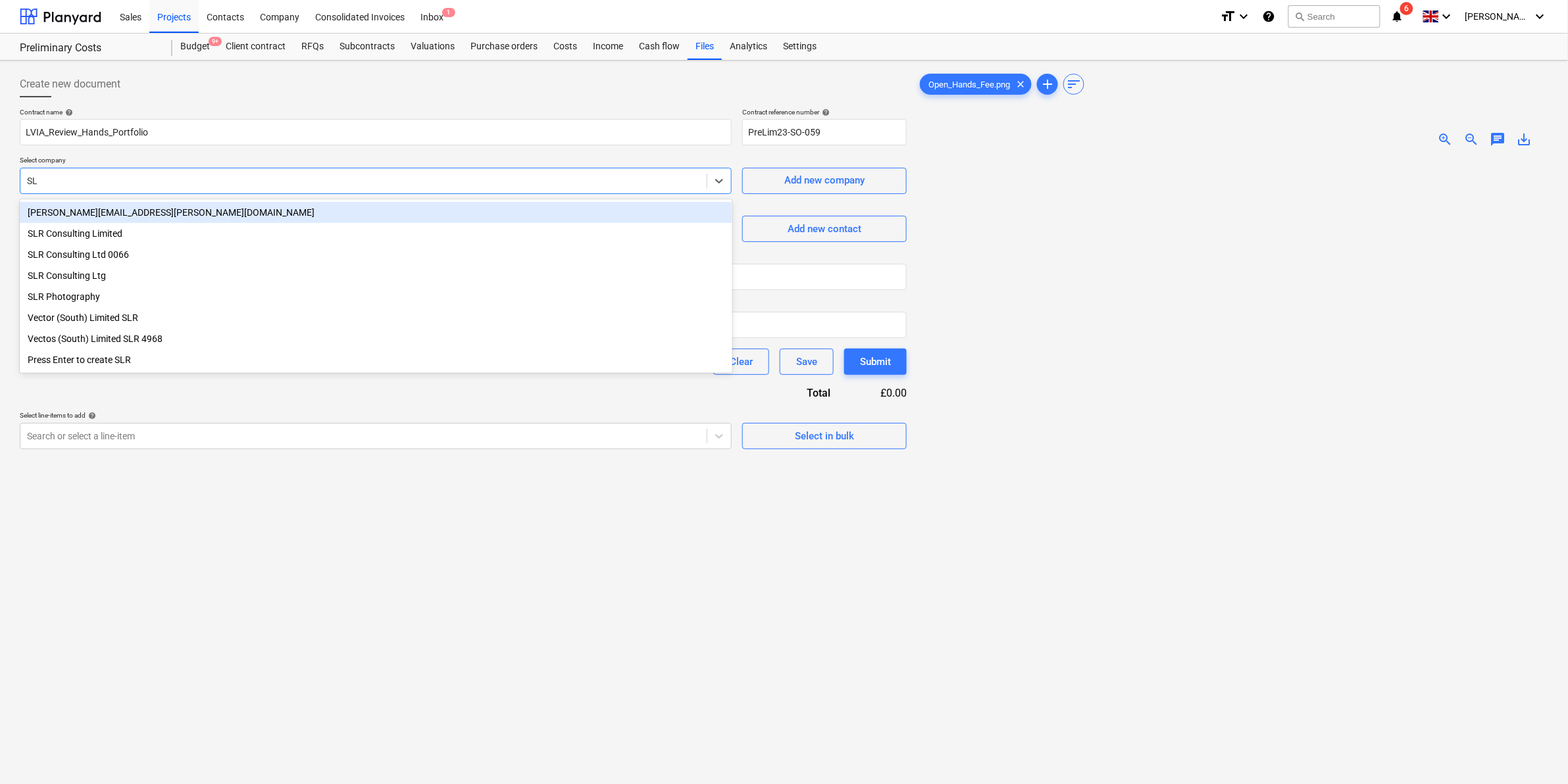
type input "SLR"
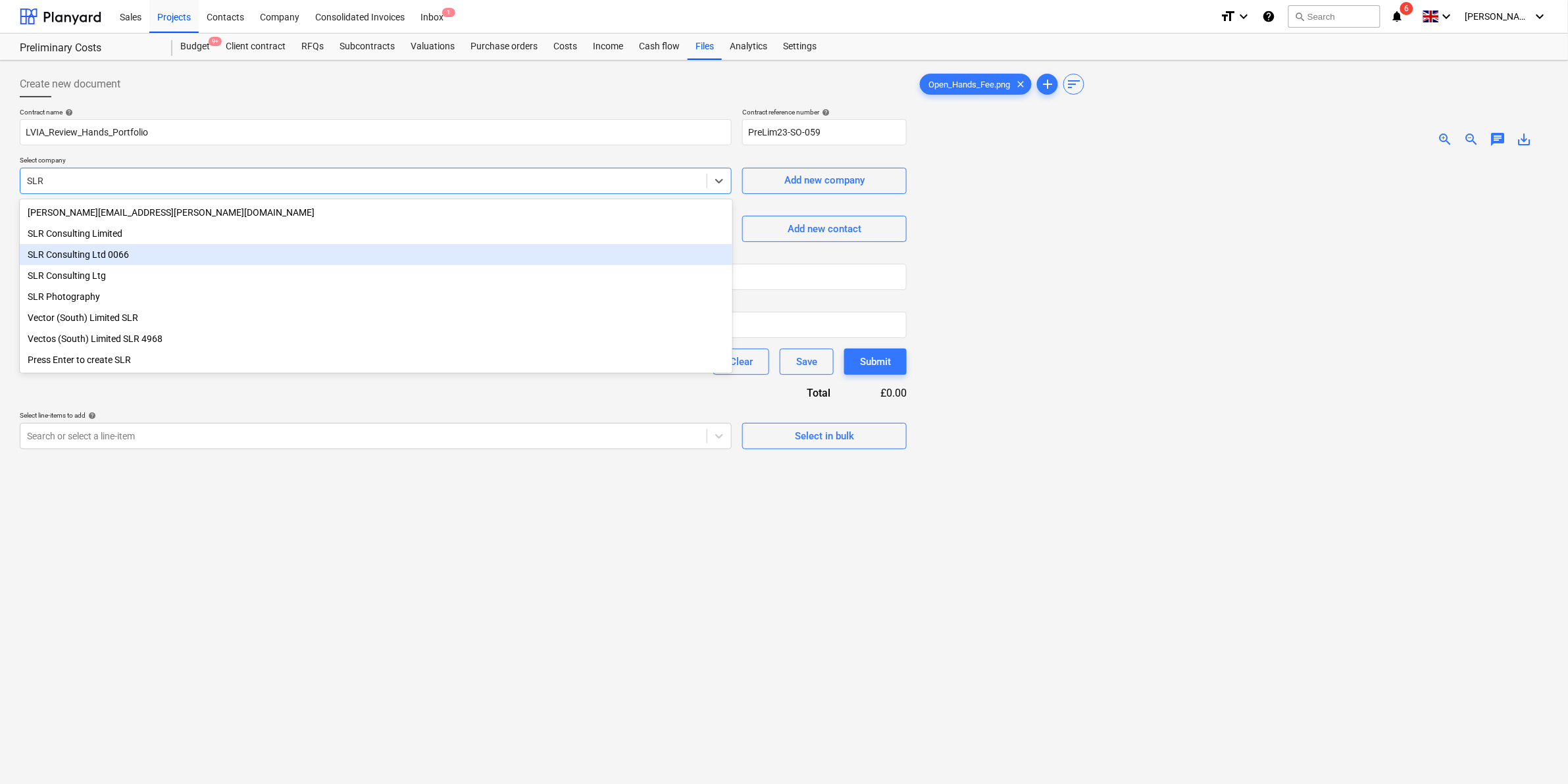
click at [137, 254] on div "SLR Consulting Ltd 0066" at bounding box center [375, 254] width 713 height 21
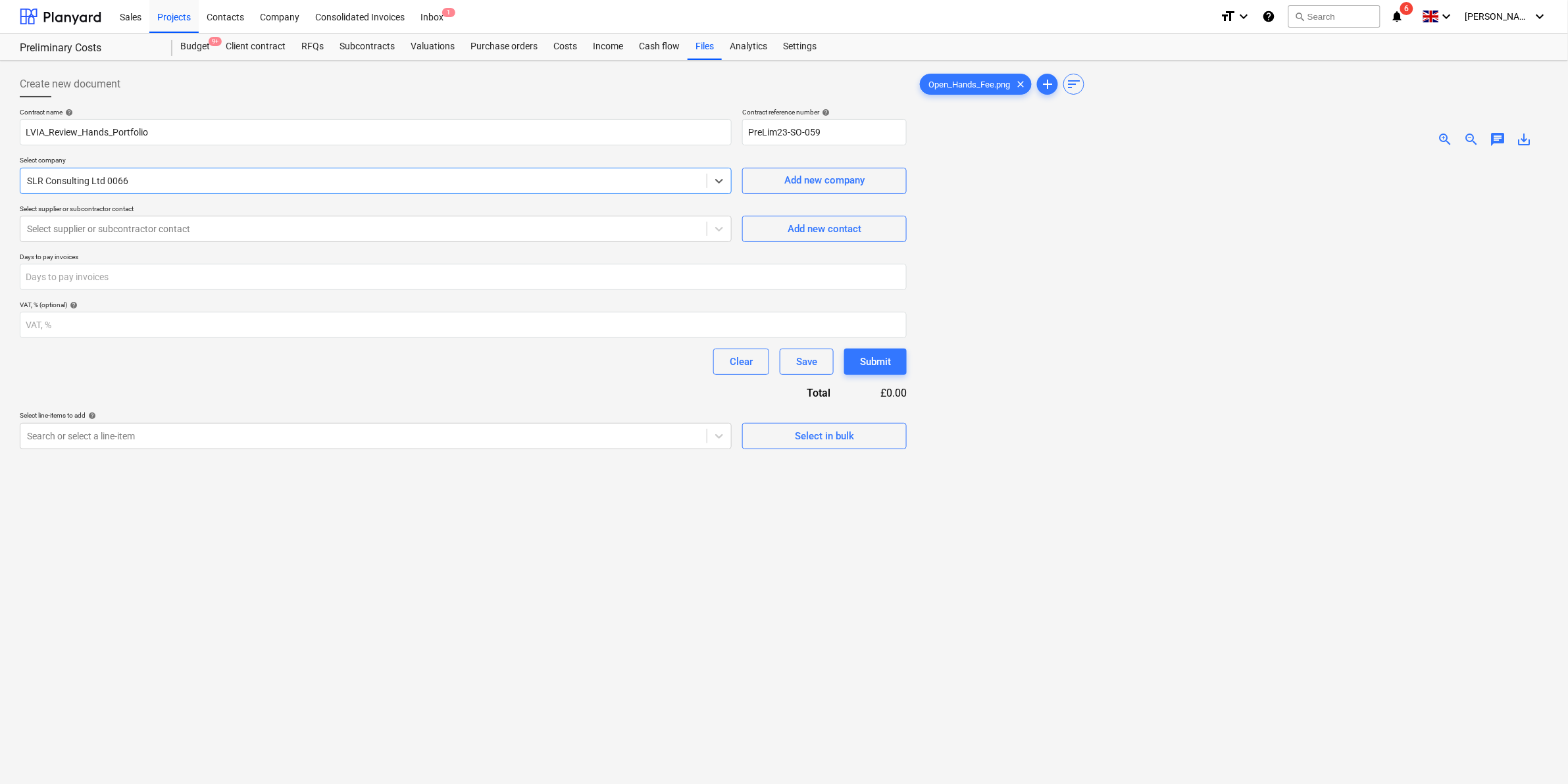
click at [184, 179] on div at bounding box center [363, 180] width 673 height 13
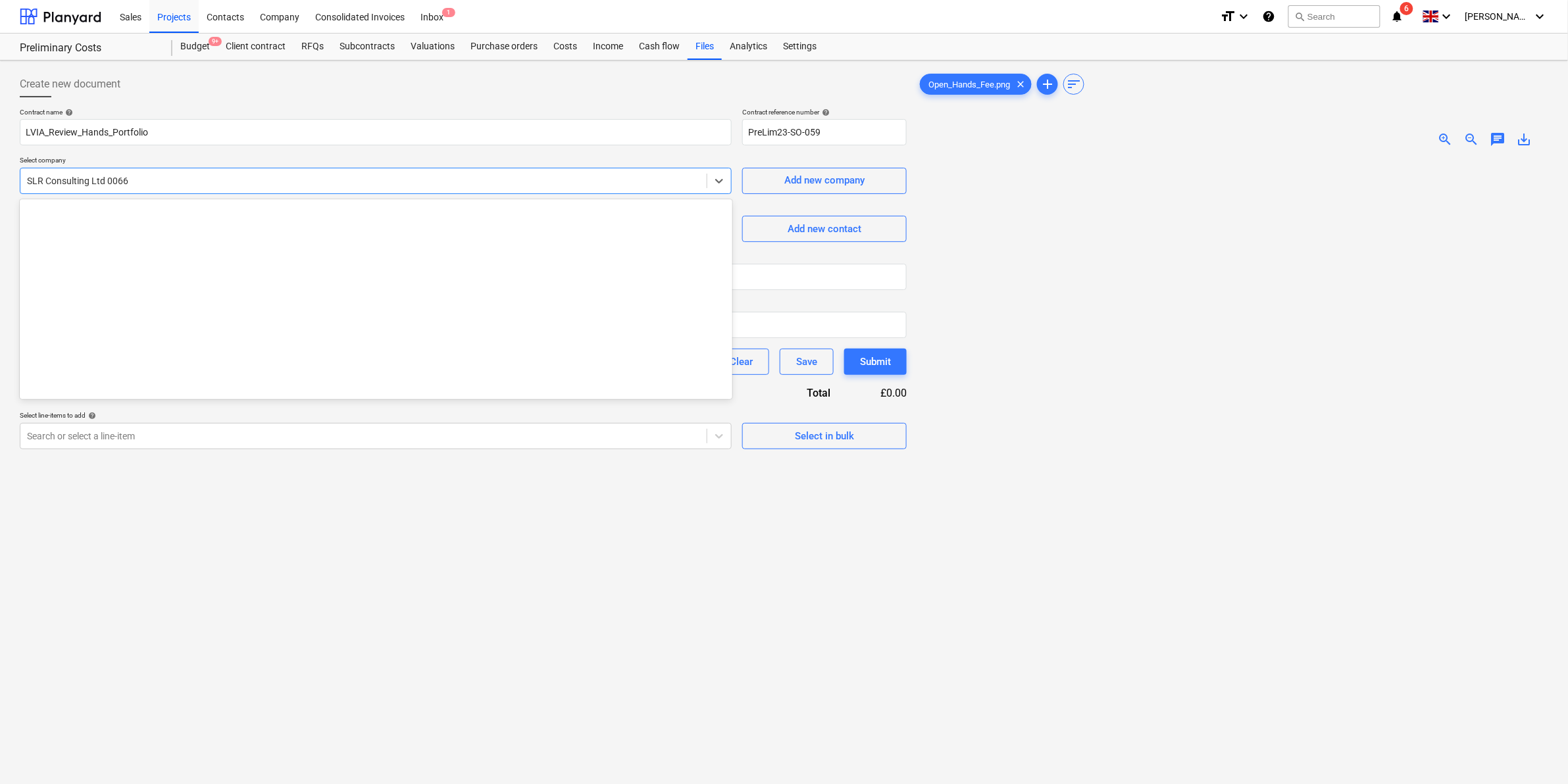
scroll to position [11023, 0]
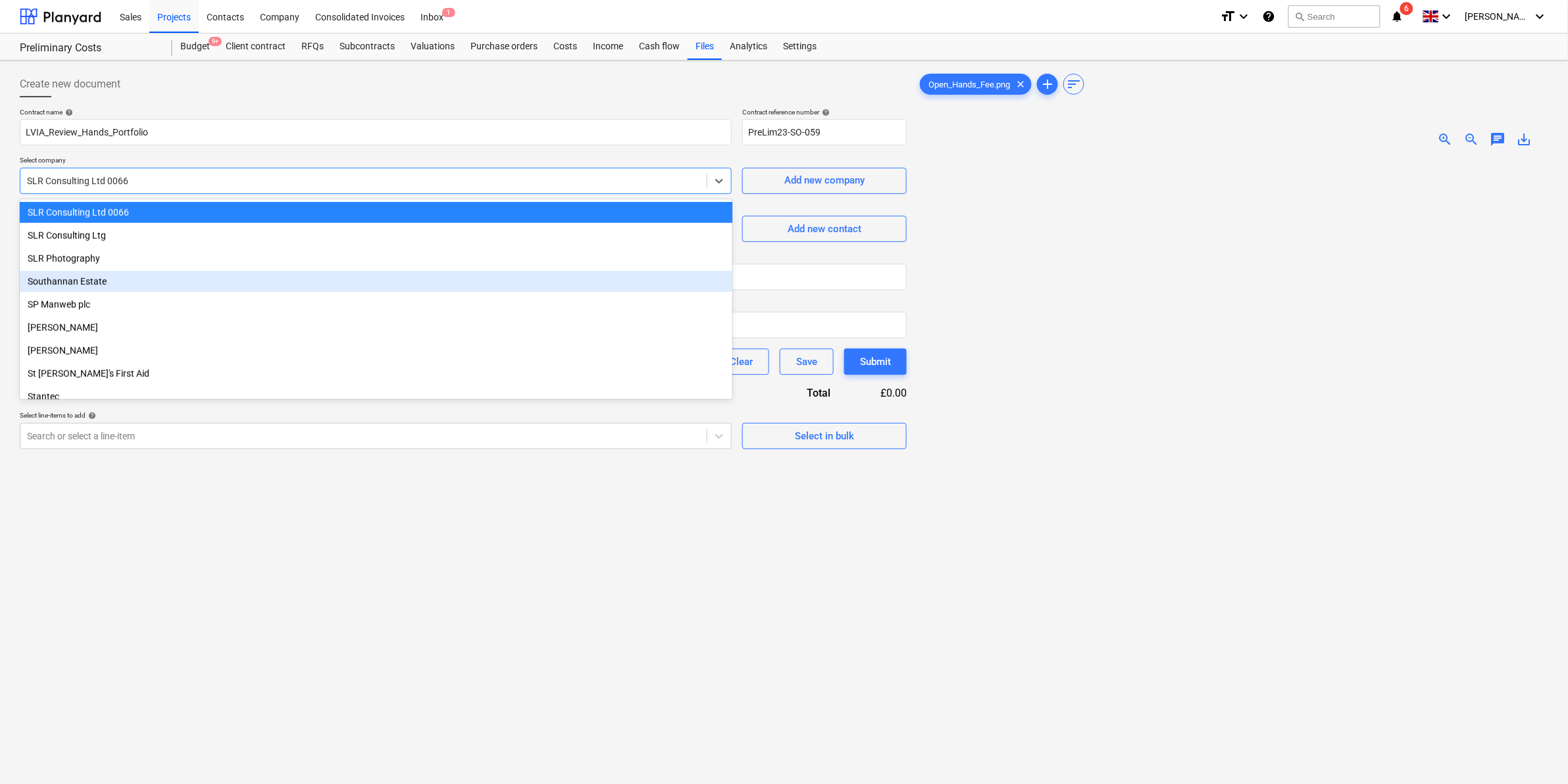
click at [98, 271] on div "Southannan Estate" at bounding box center [375, 281] width 713 height 21
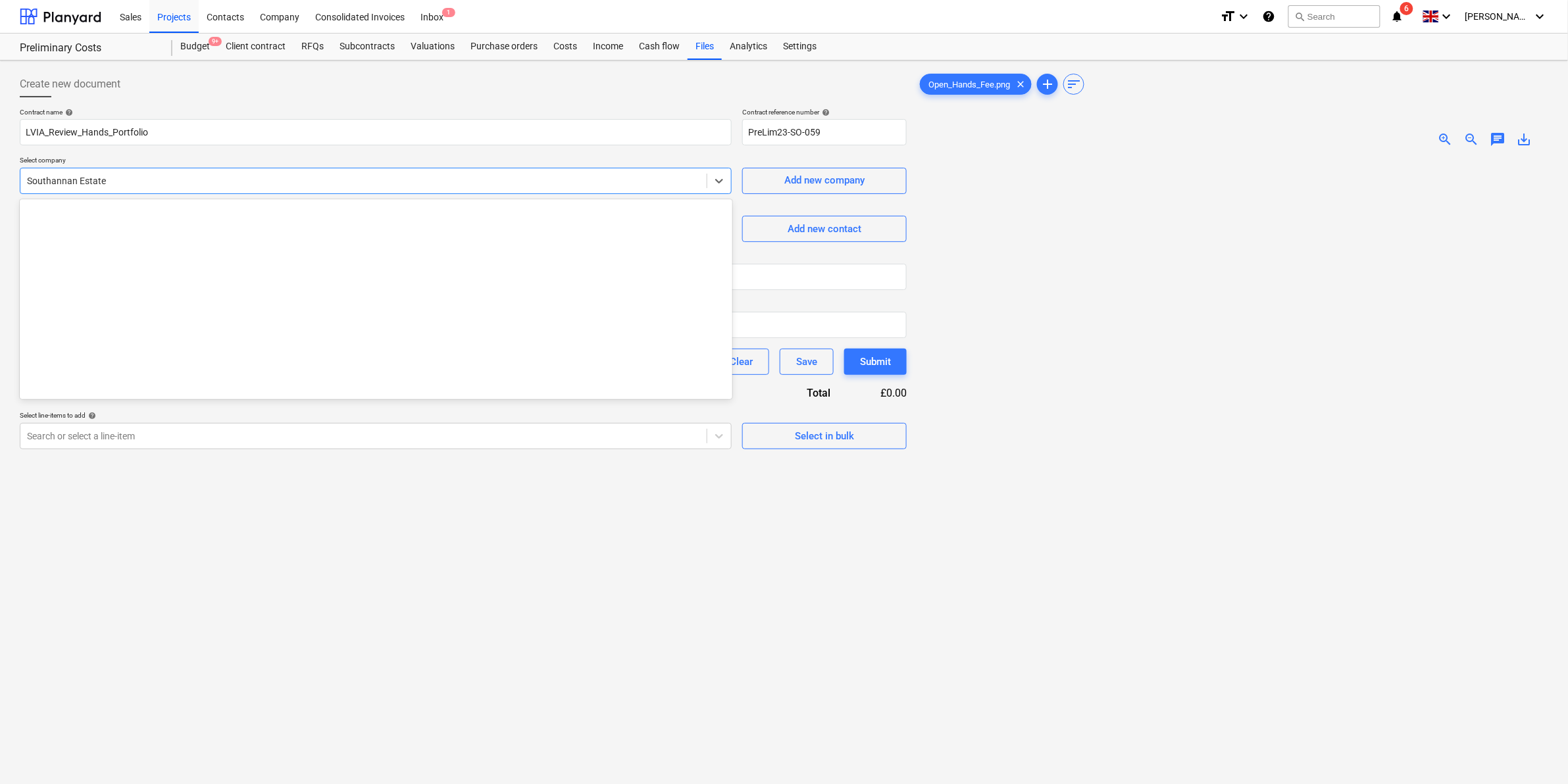
click at [136, 185] on div at bounding box center [363, 180] width 673 height 13
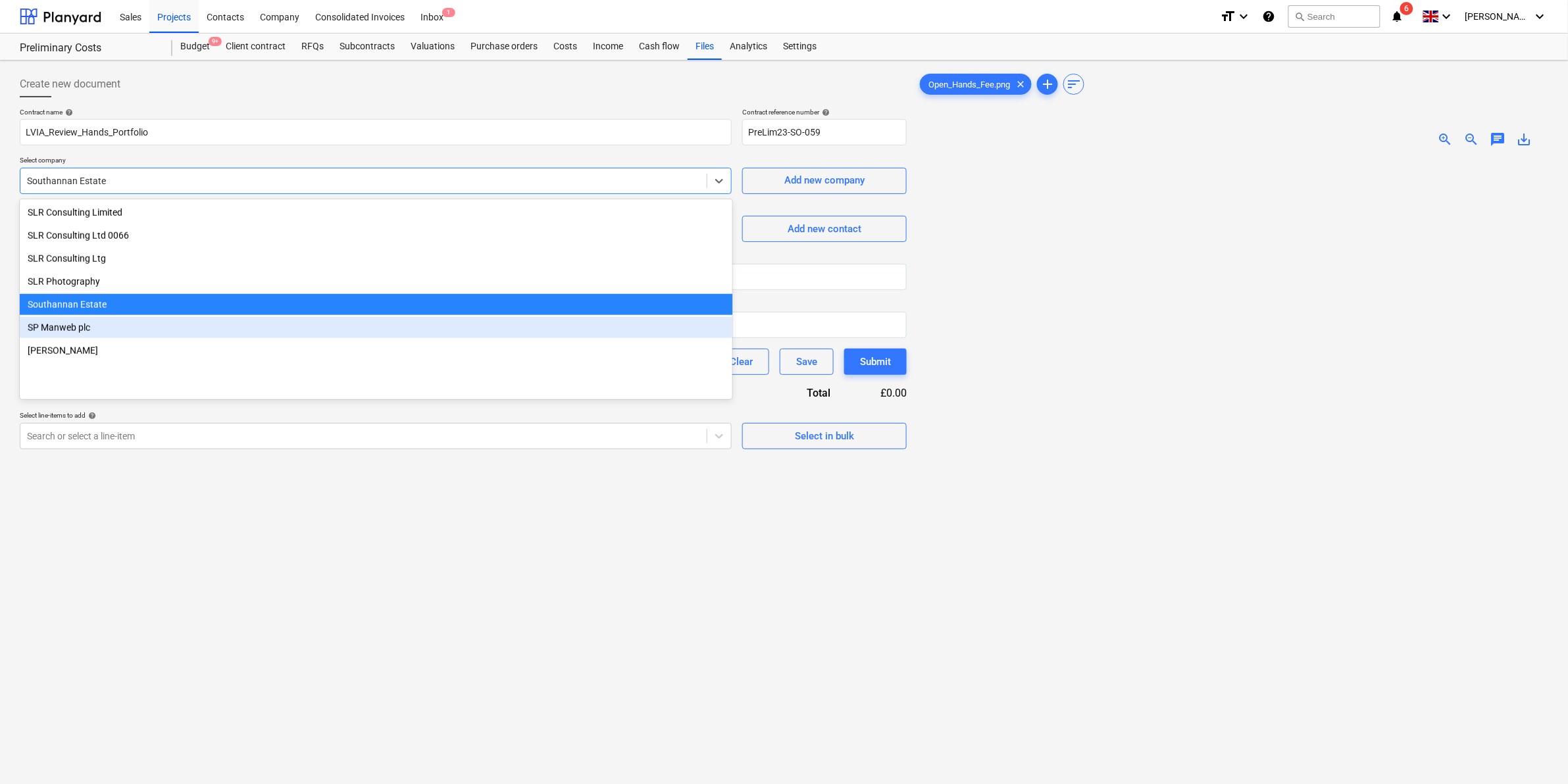
scroll to position [10928, 0]
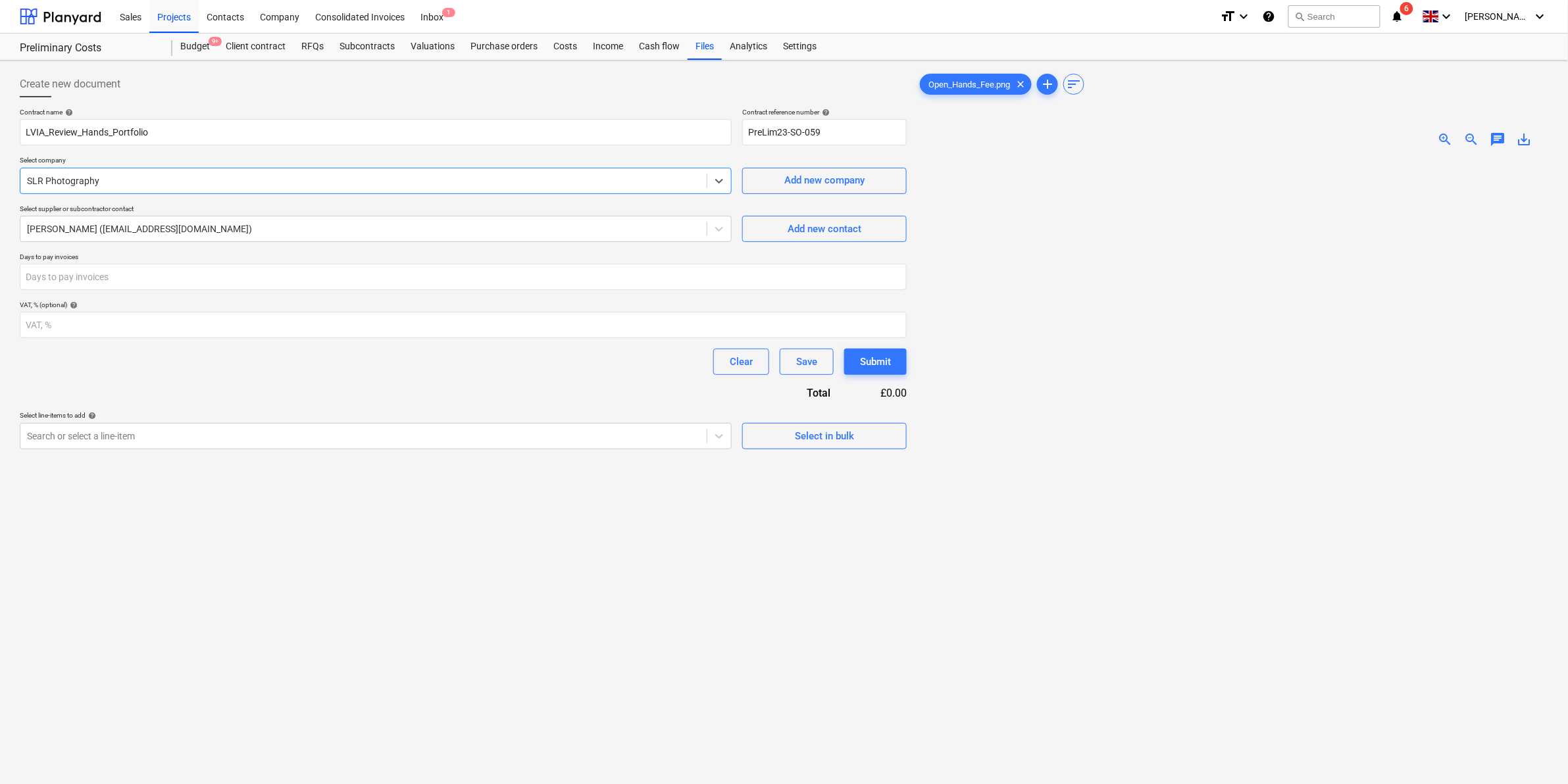
click at [170, 179] on div at bounding box center [363, 180] width 673 height 13
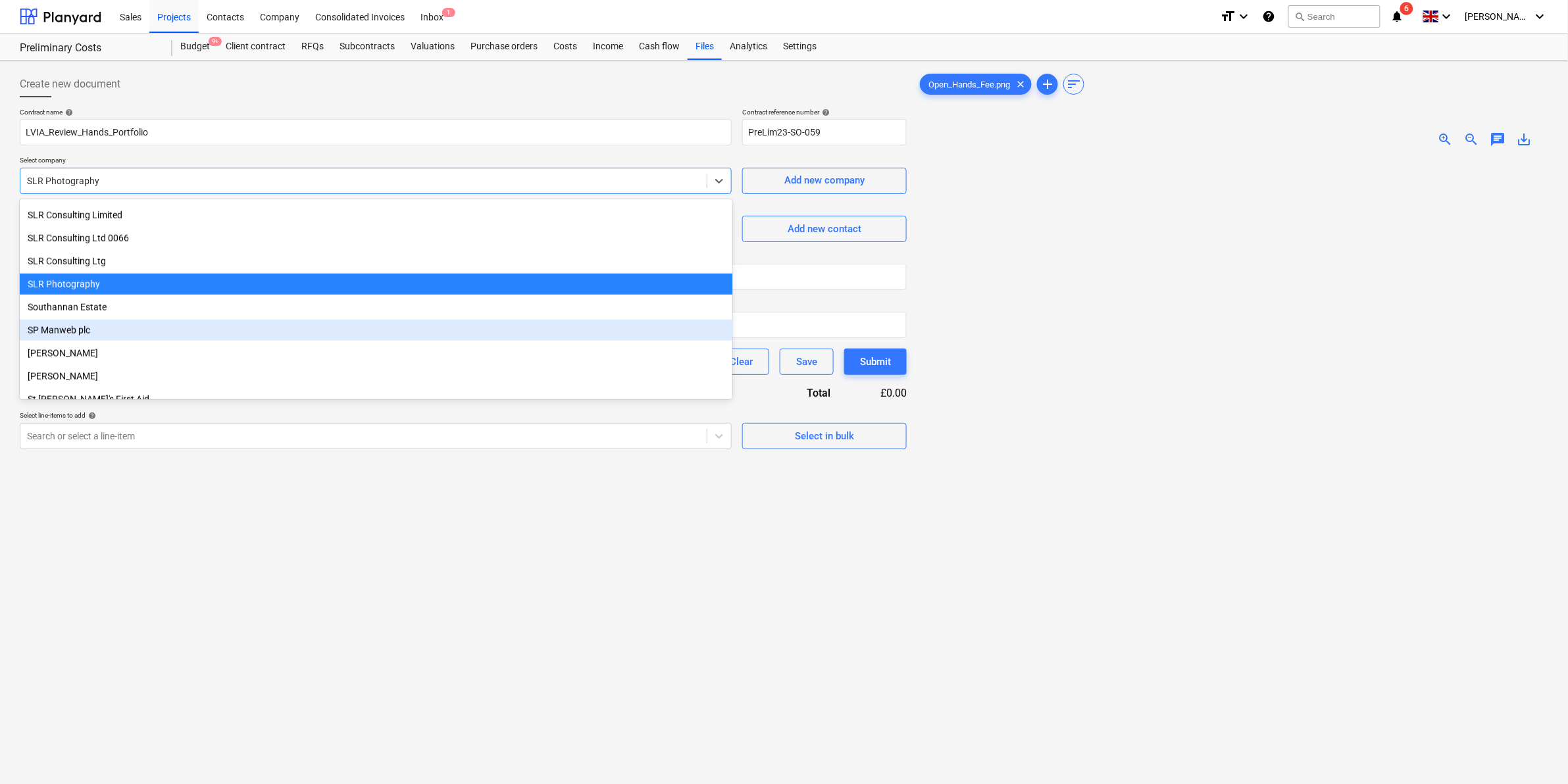
scroll to position [10905, 0]
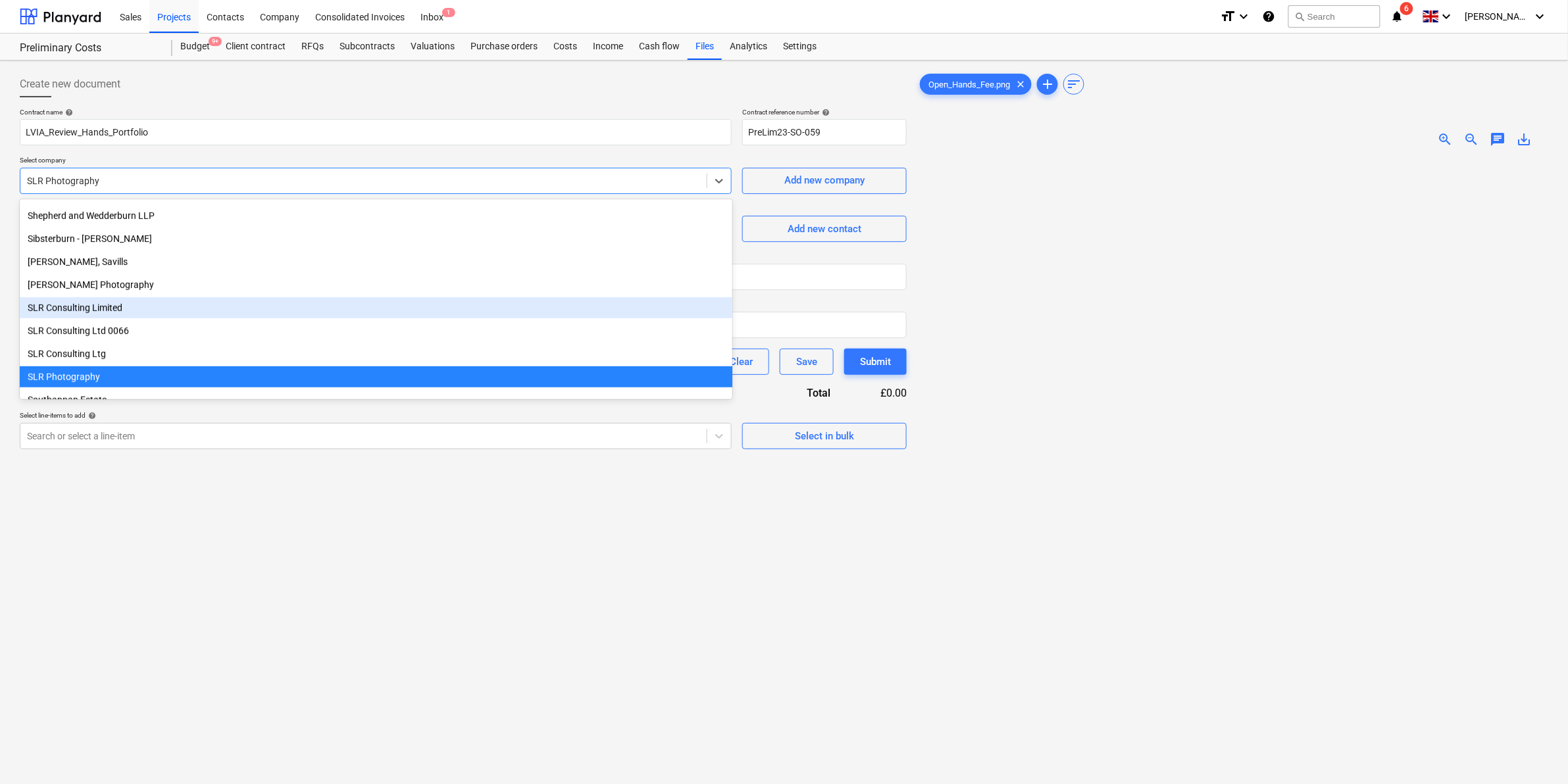
drag, startPoint x: 137, startPoint y: 317, endPoint x: 137, endPoint y: 307, distance: 10.0
click at [137, 307] on div "SLR Consulting Limited" at bounding box center [375, 307] width 713 height 21
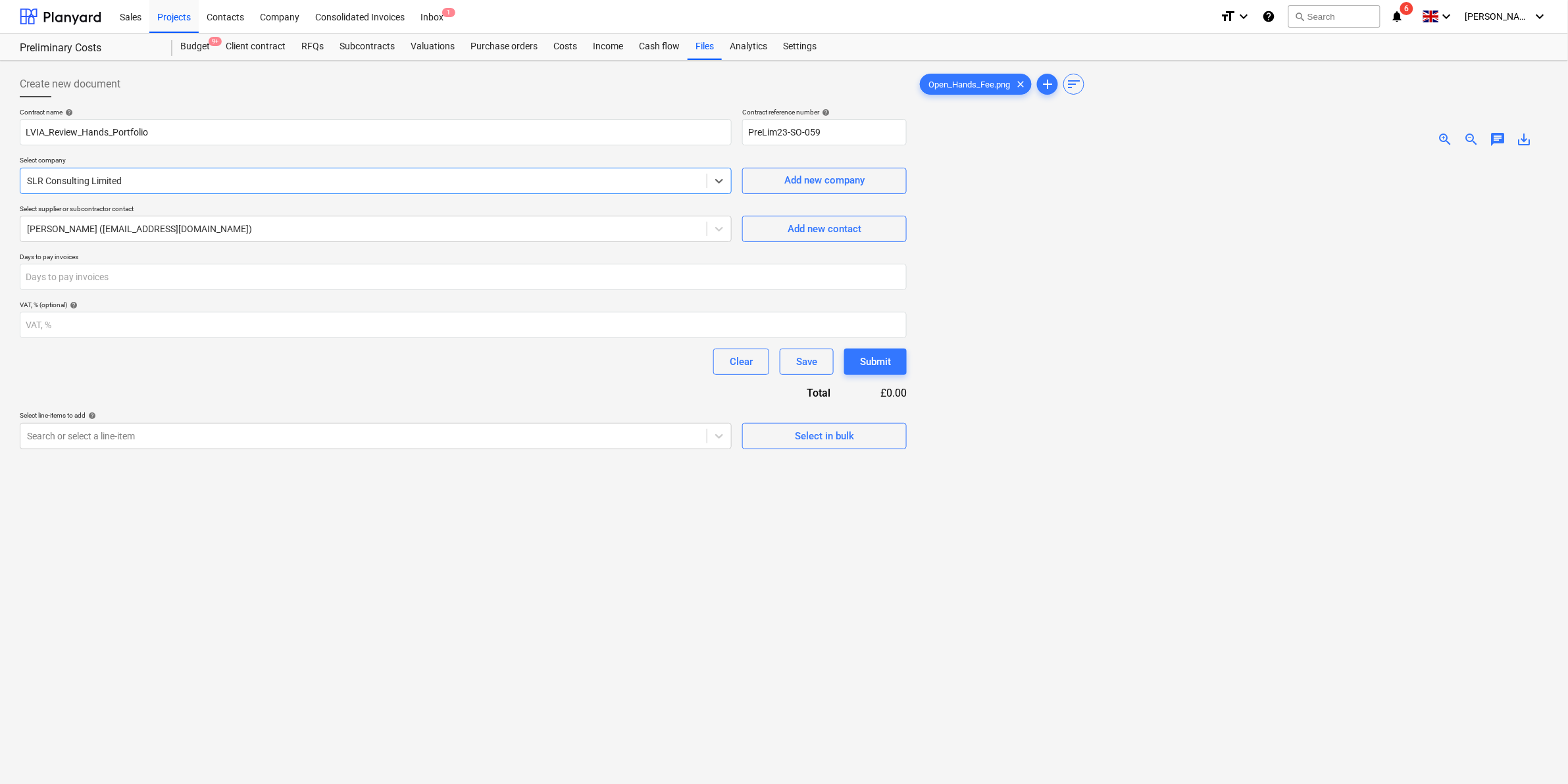
click at [164, 175] on div at bounding box center [363, 180] width 673 height 13
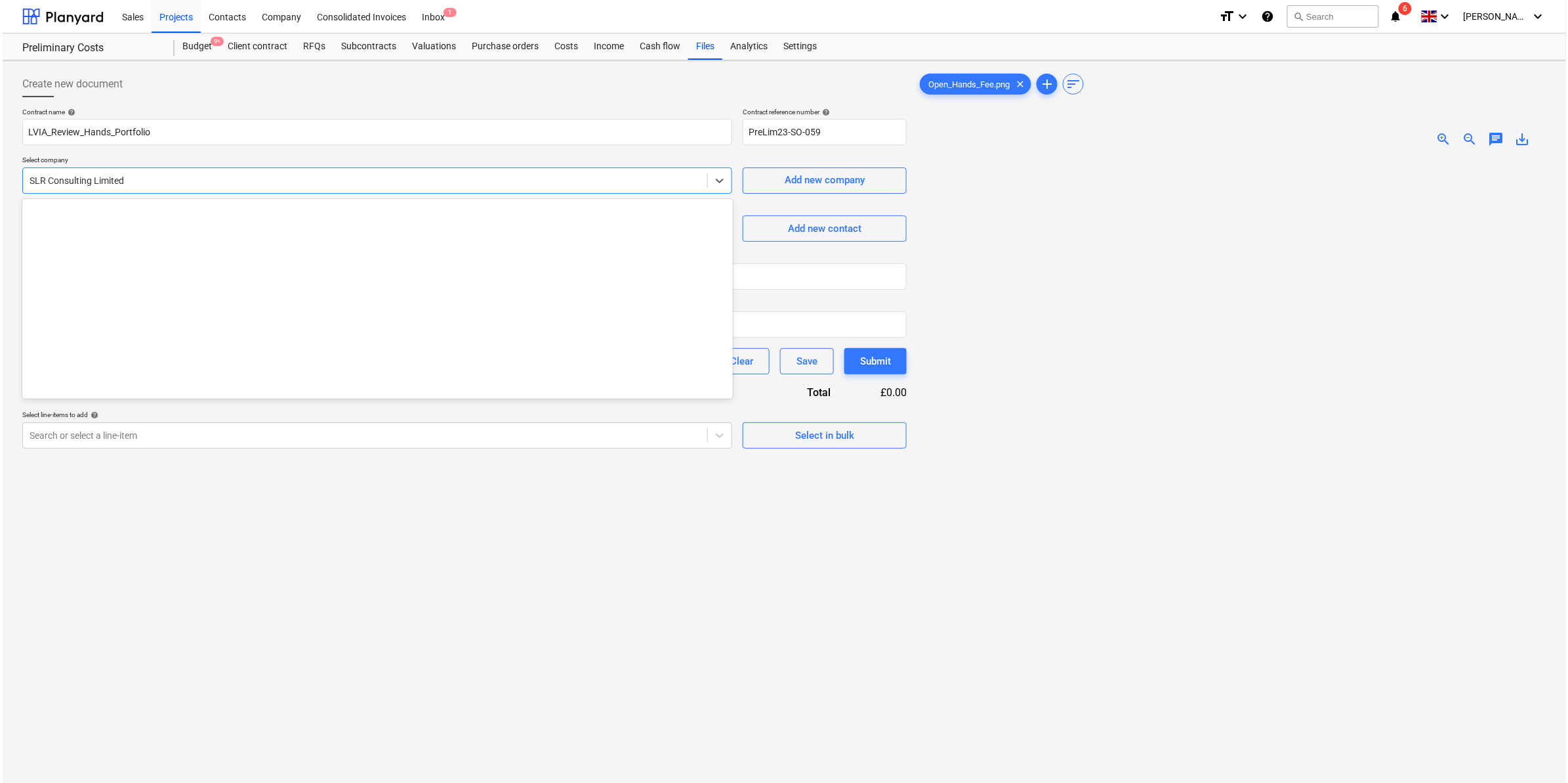
scroll to position [10986, 0]
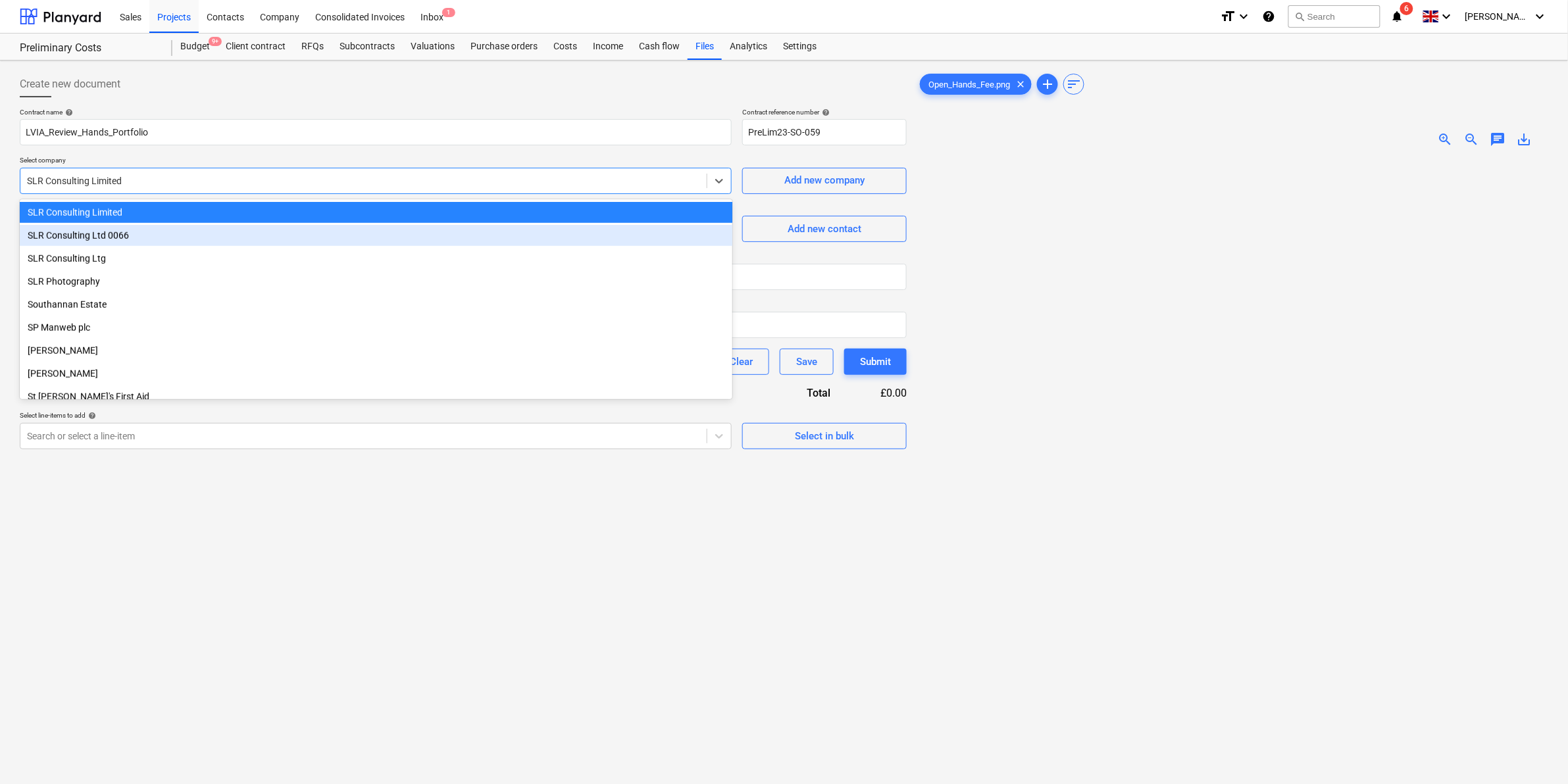
click at [150, 231] on div "SLR Consulting Ltd 0066" at bounding box center [375, 234] width 713 height 21
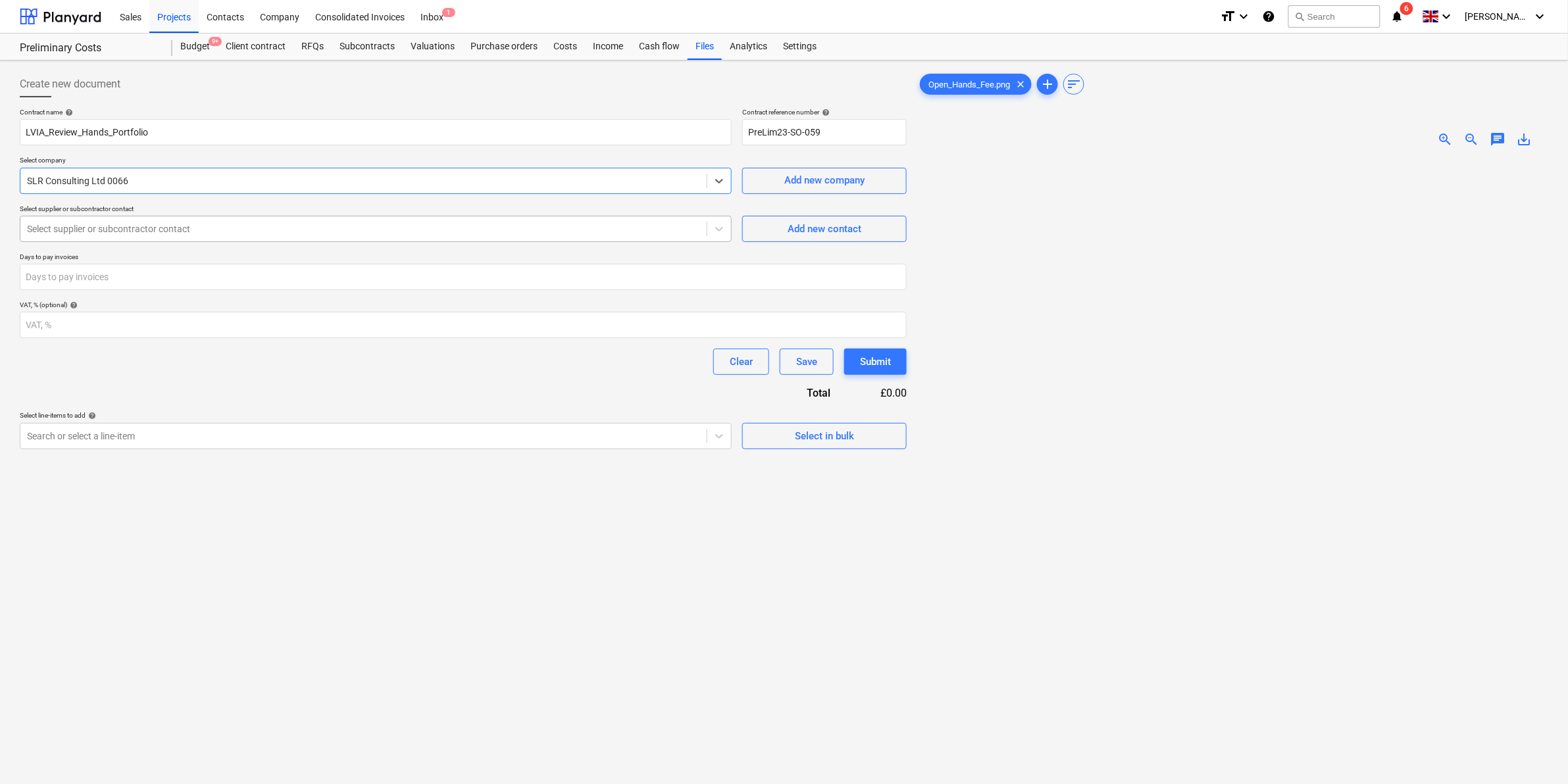
click at [170, 241] on div "Select supplier or subcontractor contact" at bounding box center [375, 229] width 712 height 27
click at [777, 222] on span "Add new contact" at bounding box center [825, 229] width 132 height 17
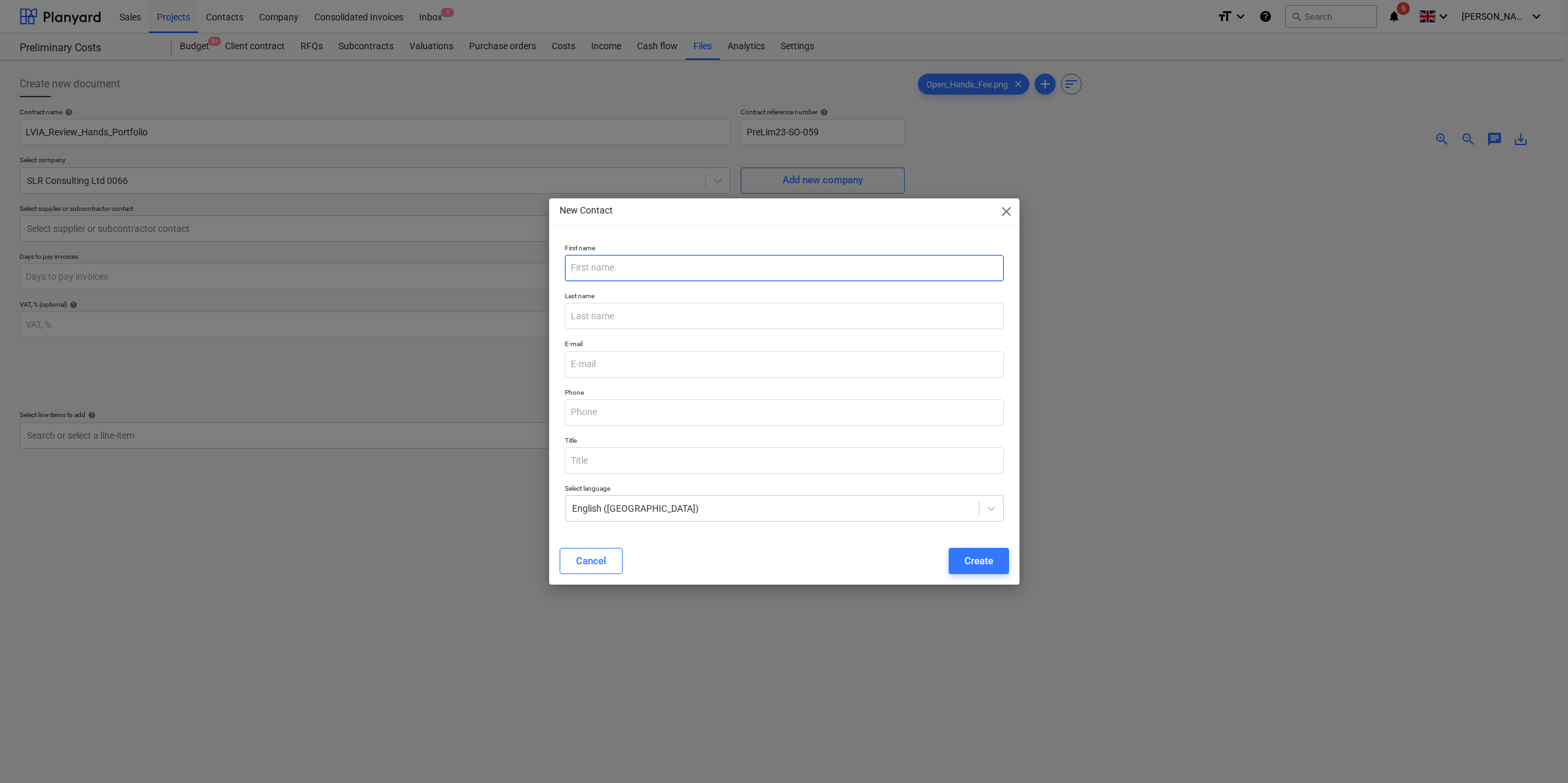
click at [714, 262] on input "text" at bounding box center [784, 268] width 439 height 27
type input "[PERSON_NAME]"
paste input "[PERSON_NAME][EMAIL_ADDRESS][PERSON_NAME][DOMAIN_NAME]"
type input "[PERSON_NAME][EMAIL_ADDRESS][PERSON_NAME][DOMAIN_NAME]"
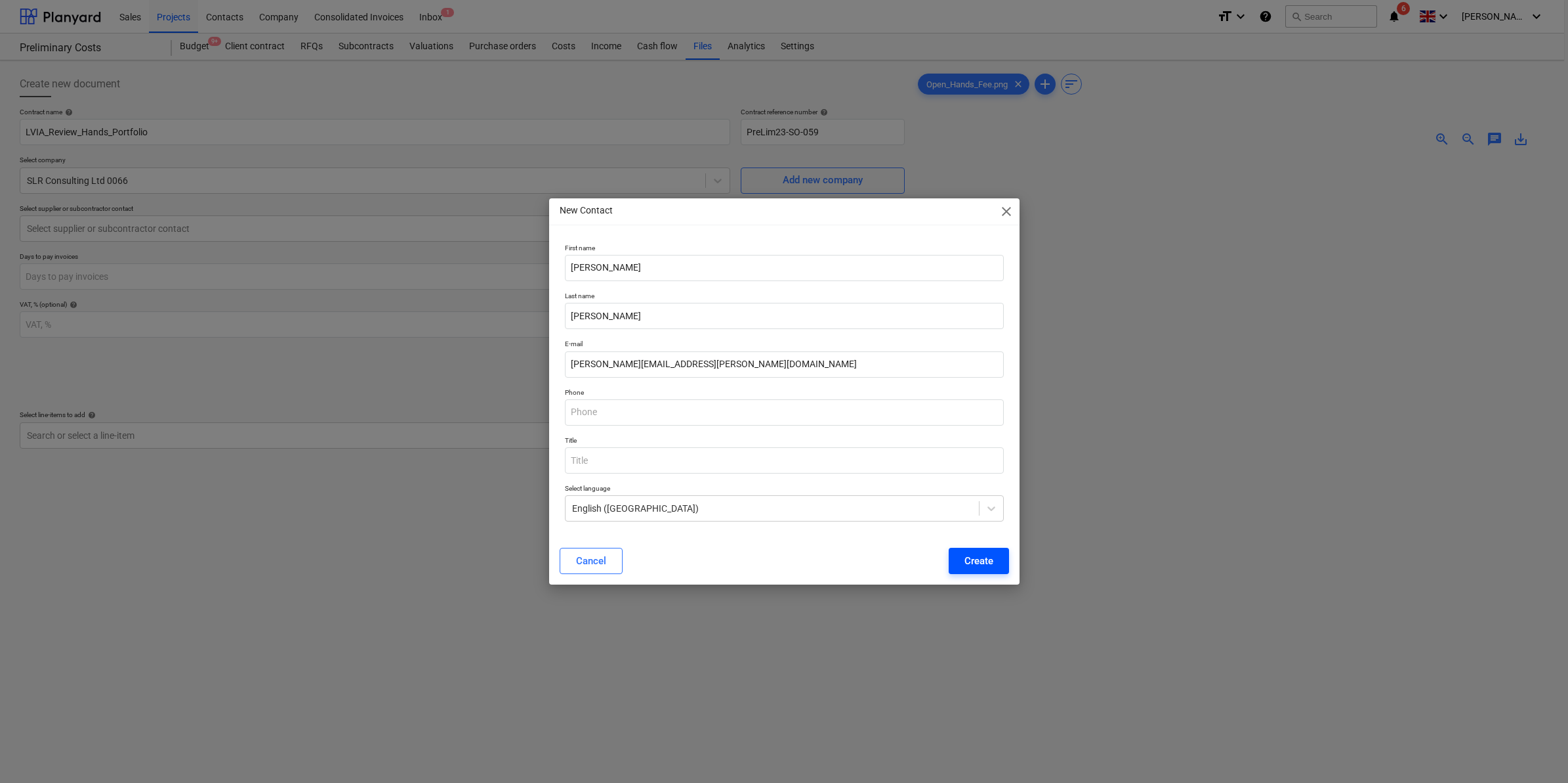
click at [894, 459] on button "Create" at bounding box center [978, 561] width 60 height 27
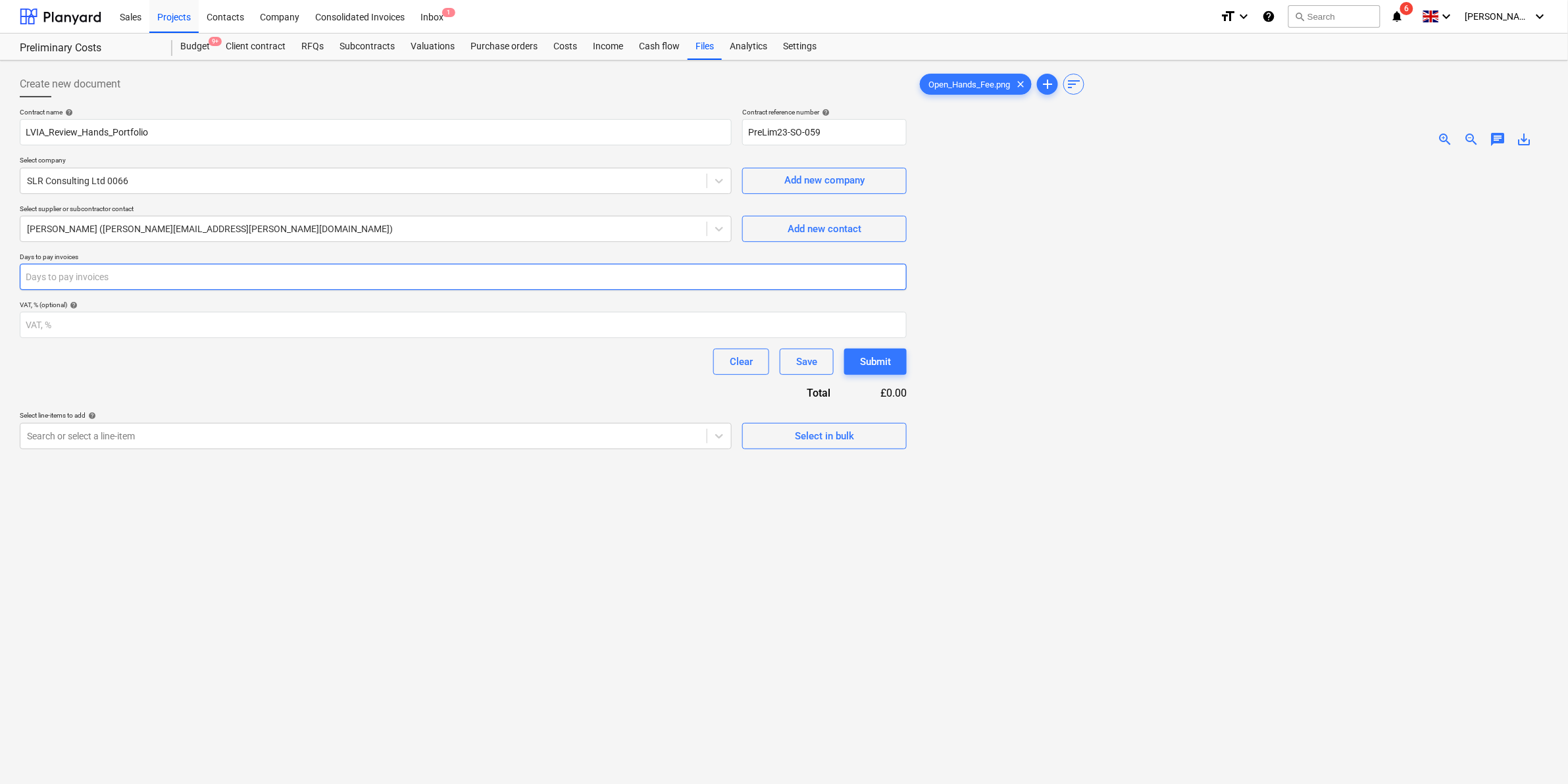
click at [313, 280] on input "number" at bounding box center [463, 277] width 887 height 27
type input "30"
click at [422, 362] on div "Clear Save Submit" at bounding box center [463, 361] width 887 height 27
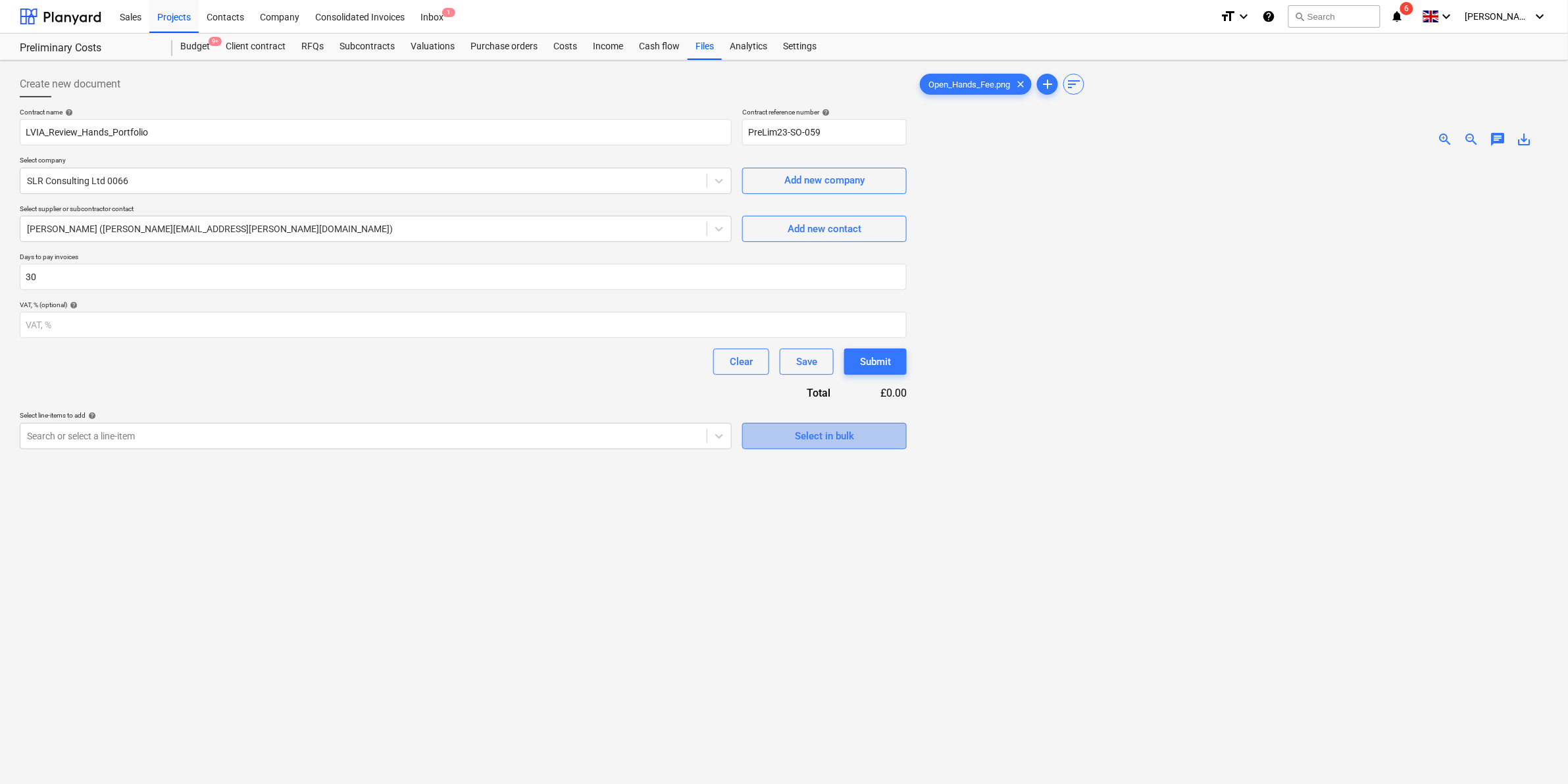
click at [767, 438] on span "Select in bulk" at bounding box center [825, 435] width 132 height 17
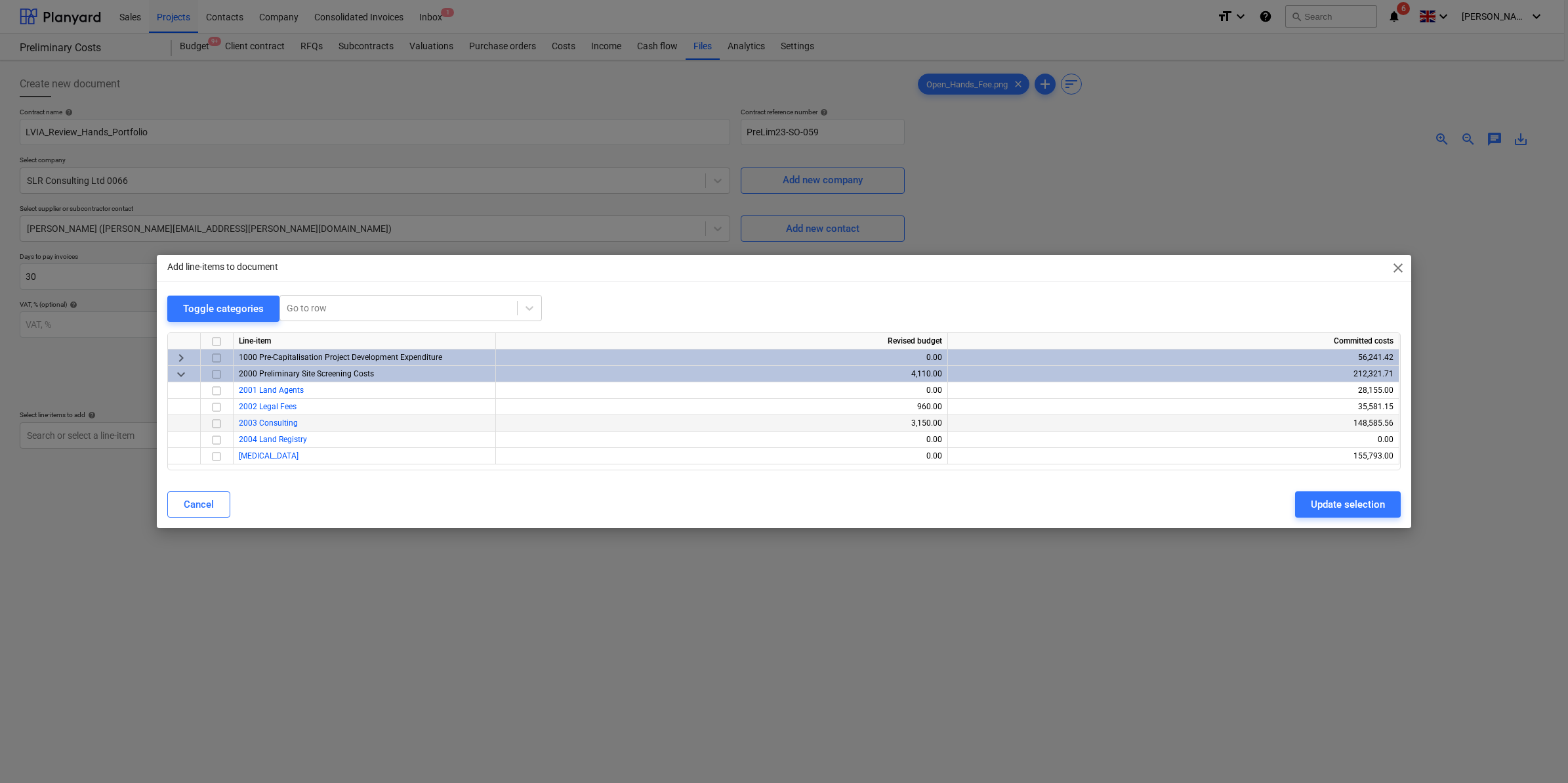
click at [292, 421] on span "2003 Consulting" at bounding box center [268, 422] width 59 height 9
click at [215, 422] on input "checkbox" at bounding box center [216, 424] width 16 height 16
click at [894, 459] on div "Update selection" at bounding box center [1348, 504] width 74 height 17
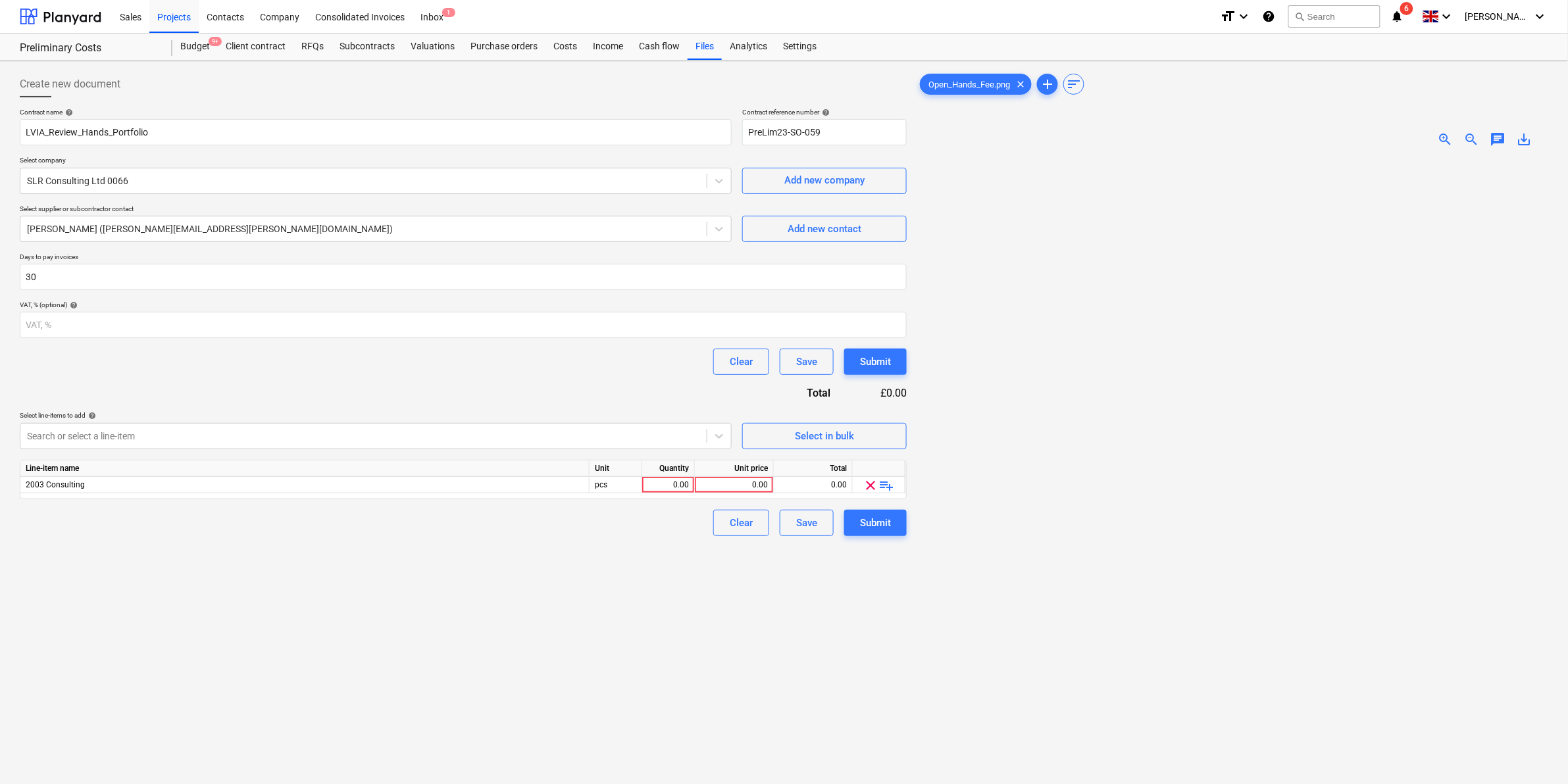
click at [551, 460] on div "Create new document Contract name help LVIA_Review_Hands_Portfolio Contract ref…" at bounding box center [463, 488] width 898 height 844
click at [668, 460] on div "0.00" at bounding box center [668, 485] width 41 height 17
type input "1"
click at [727, 460] on div "0.00" at bounding box center [733, 485] width 68 height 17
type input "10000"
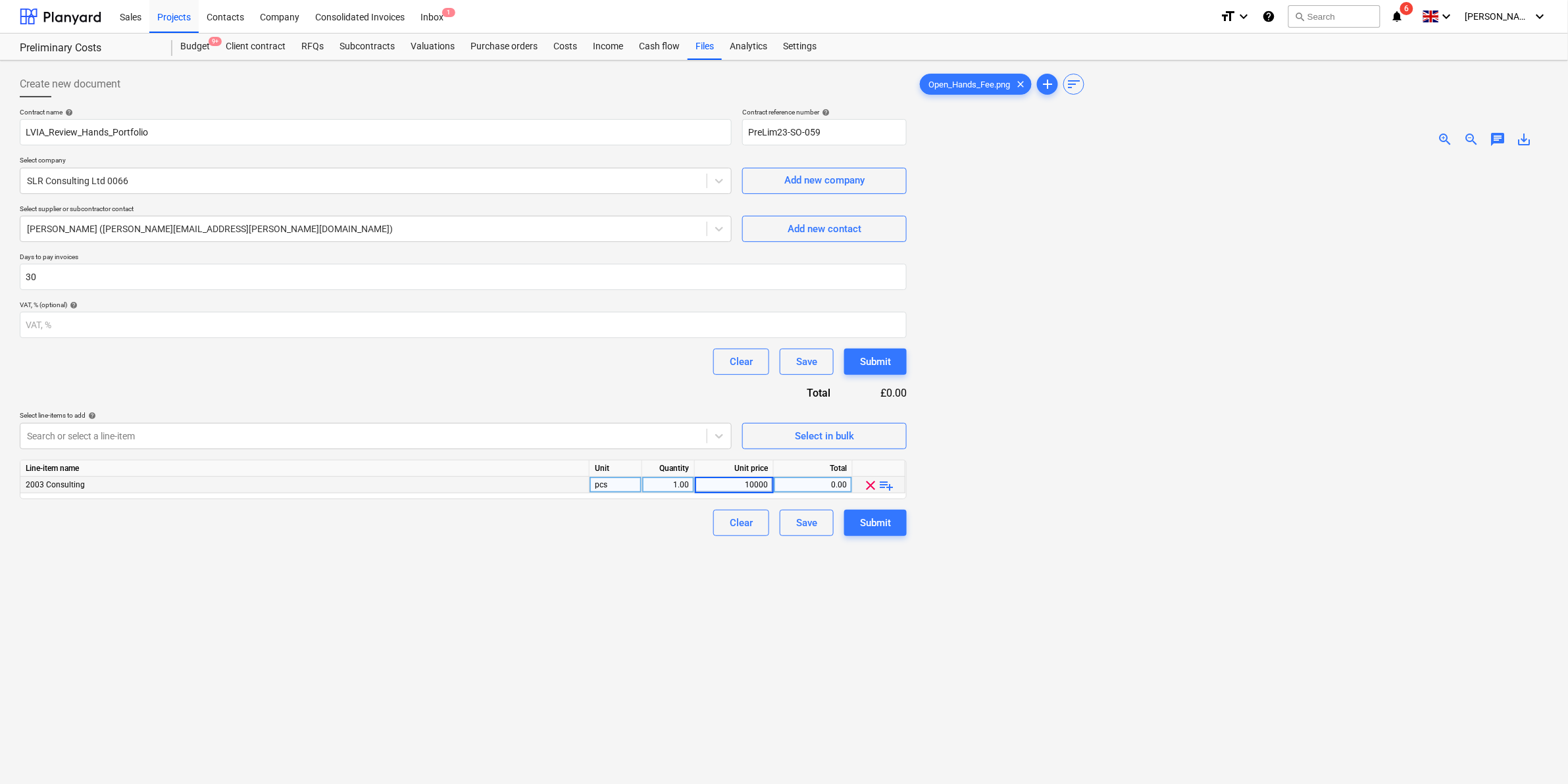
click at [752, 460] on input "10000" at bounding box center [733, 485] width 78 height 16
click at [755, 460] on input "10000" at bounding box center [733, 485] width 78 height 16
click at [826, 460] on div "Create new document Contract name help LVIA_Review_Hands_Portfolio Contract ref…" at bounding box center [463, 488] width 898 height 844
click at [673, 460] on div "Create new document Contract name help LVIA_Review_Hands_Portfolio Contract ref…" at bounding box center [463, 488] width 898 height 844
click at [876, 460] on div "Submit" at bounding box center [875, 522] width 31 height 17
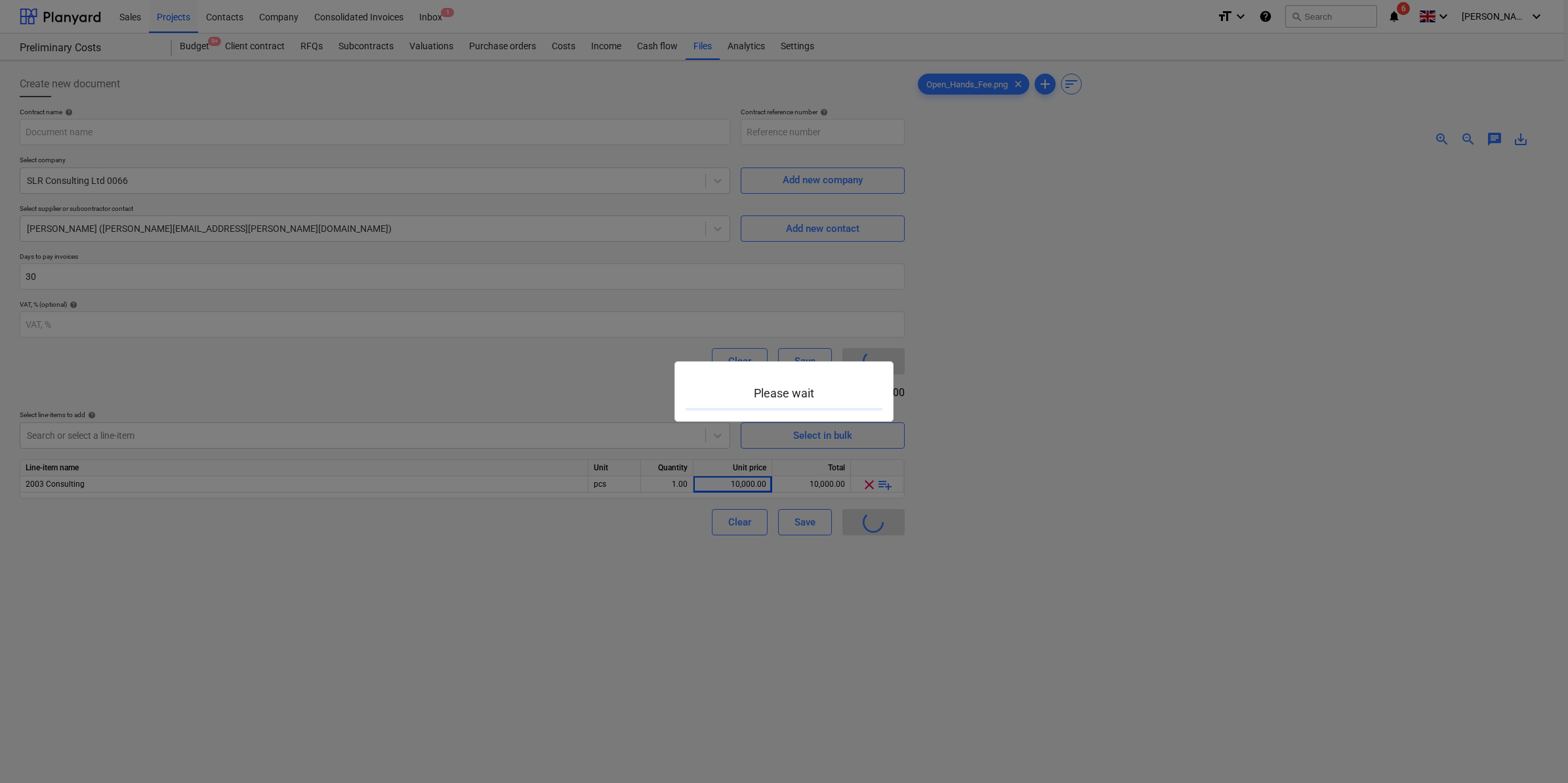
type input "PreLim23-SO-059"
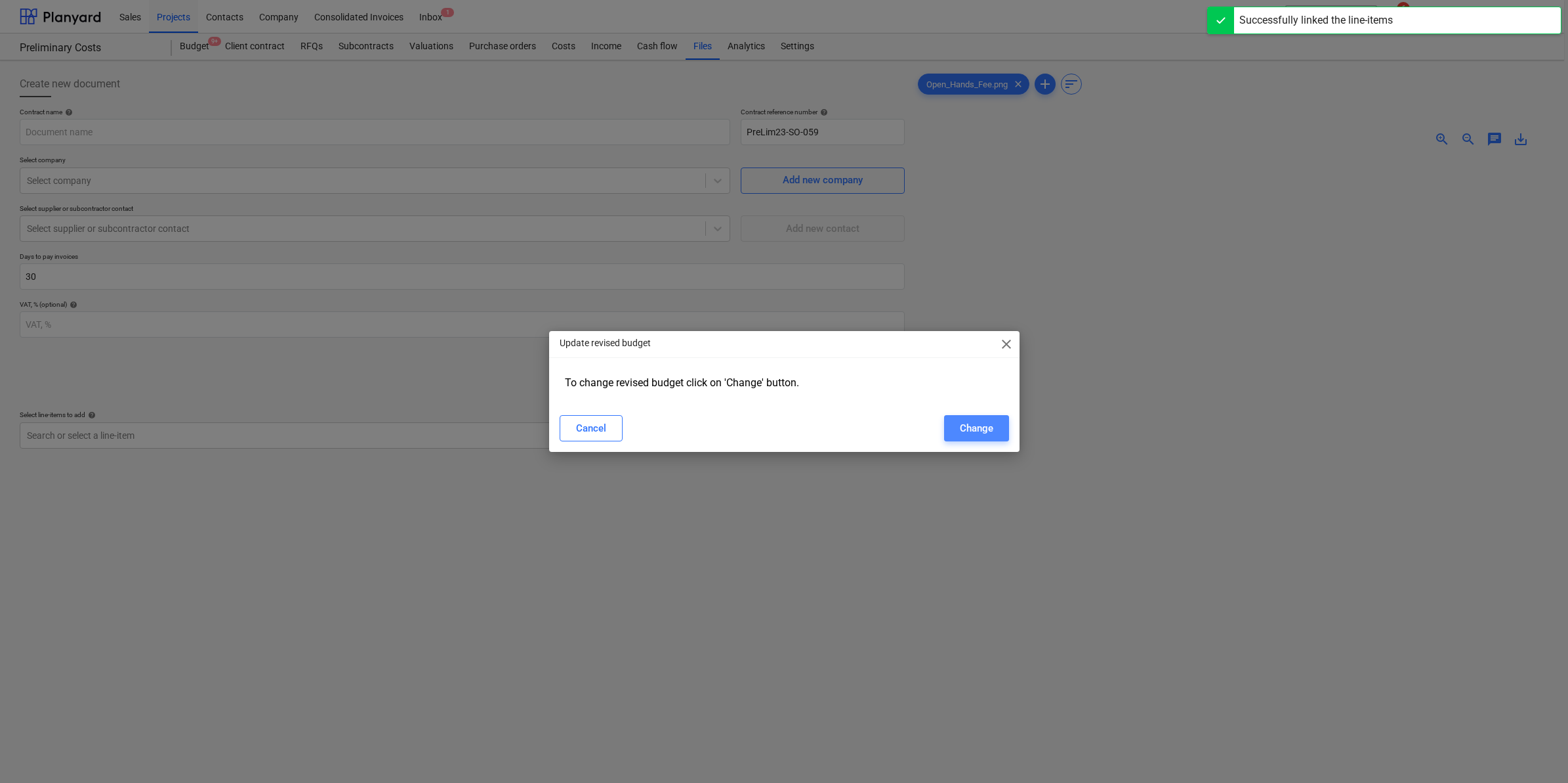
click at [894, 438] on button "Change" at bounding box center [977, 428] width 65 height 27
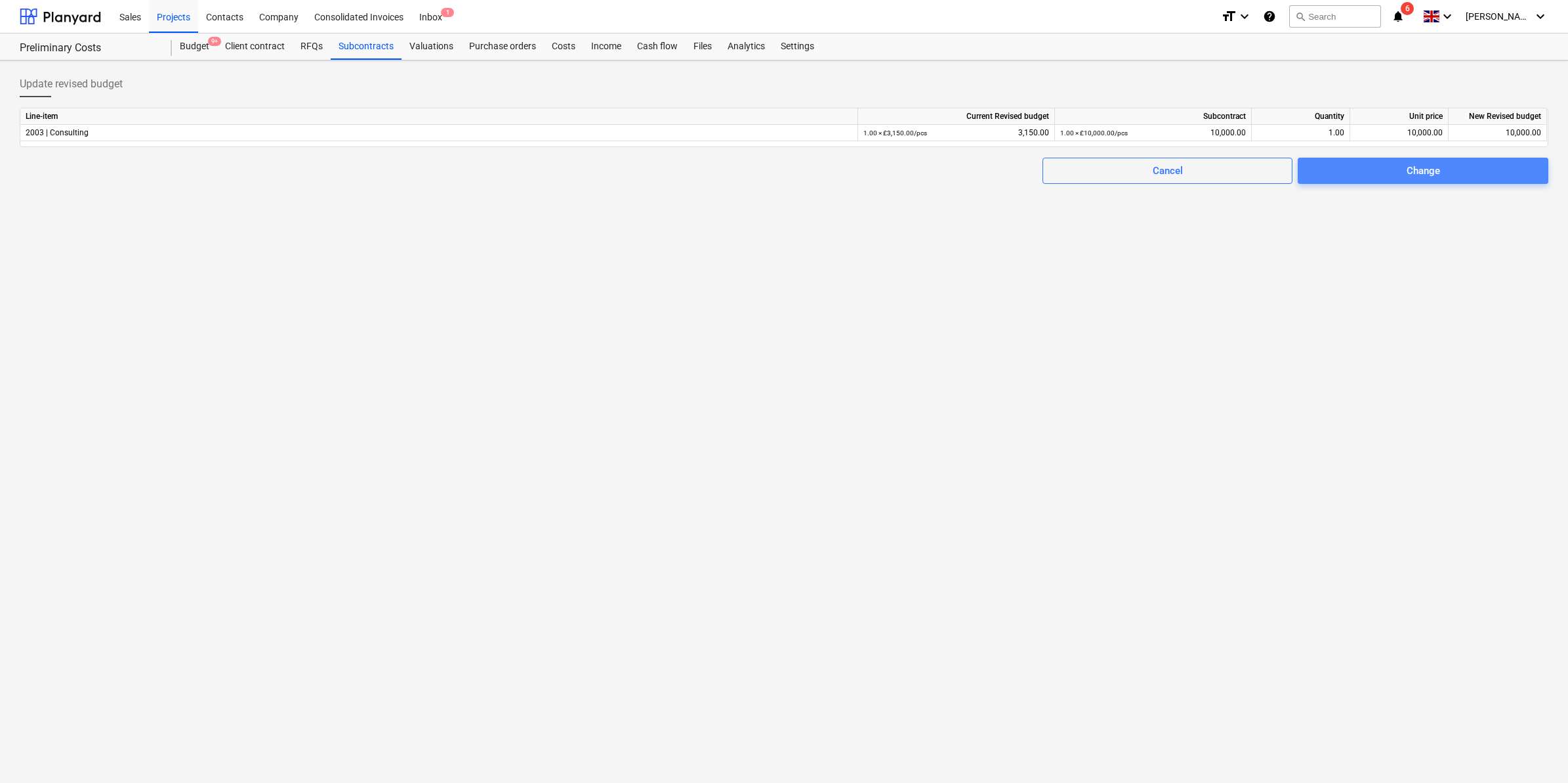
click at [894, 181] on button "Change" at bounding box center [1423, 170] width 251 height 27
